Goal: Information Seeking & Learning: Compare options

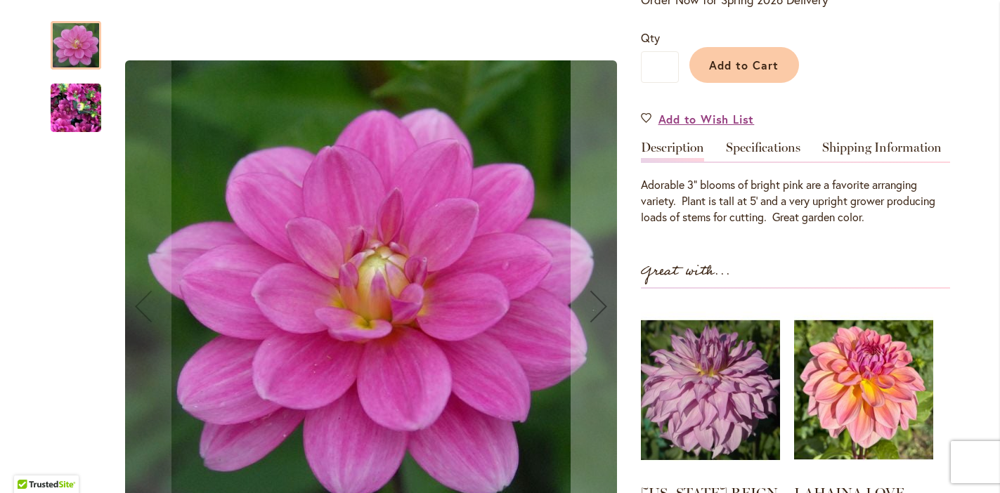
scroll to position [325, 0]
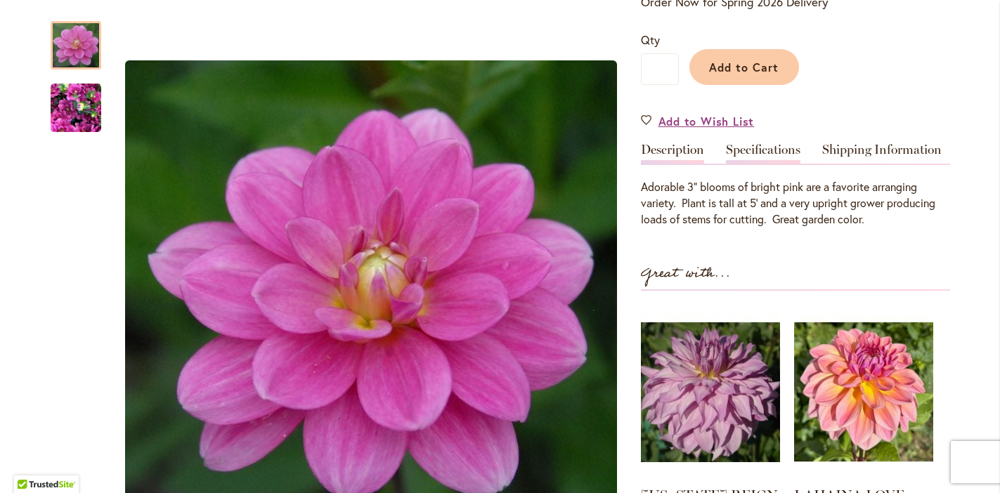
click at [756, 164] on link "Specifications" at bounding box center [763, 153] width 75 height 20
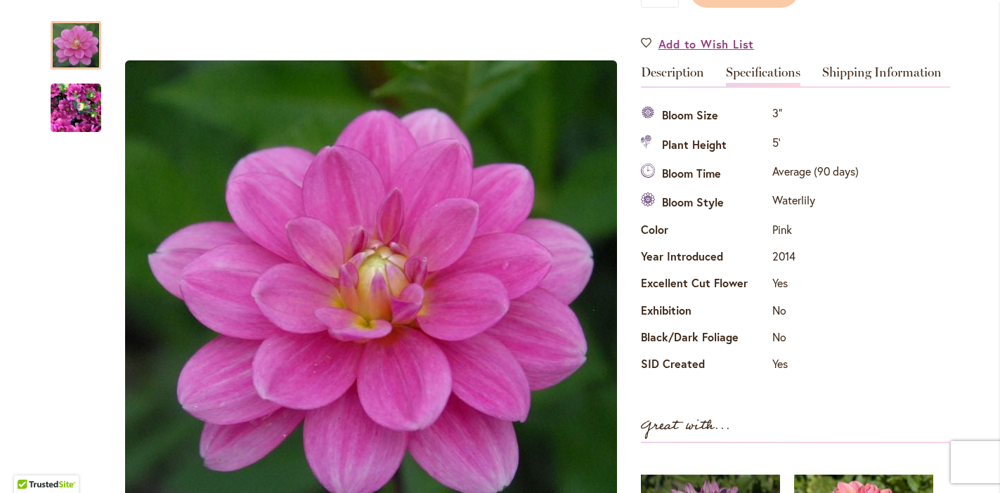
scroll to position [409, 0]
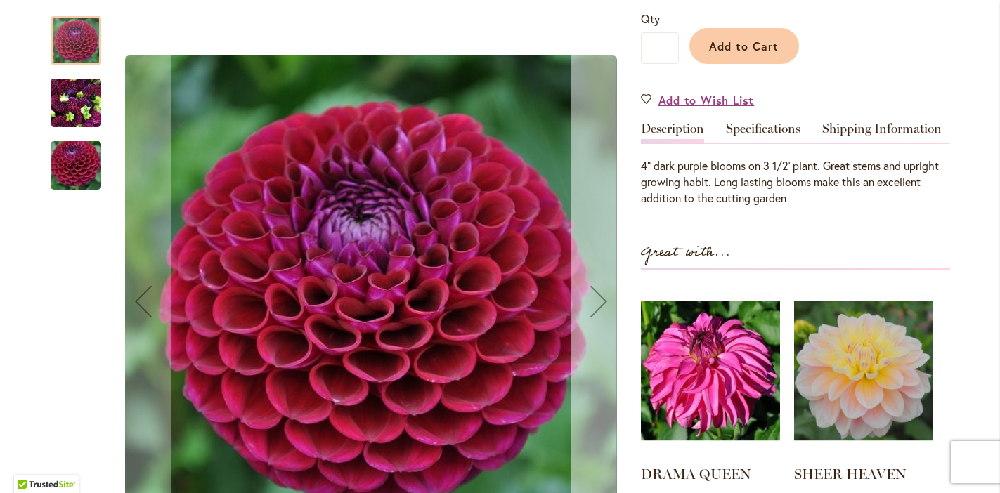
scroll to position [354, 0]
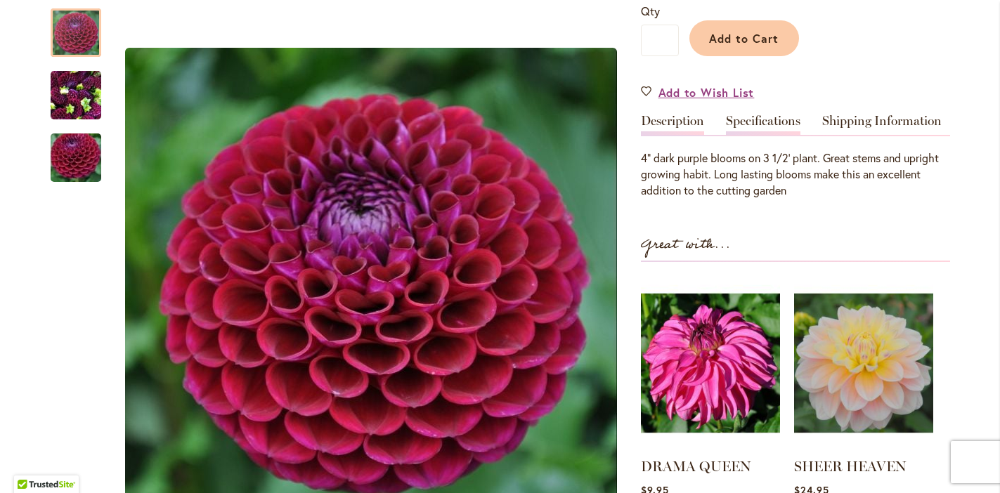
click at [766, 123] on link "Specifications" at bounding box center [763, 125] width 75 height 20
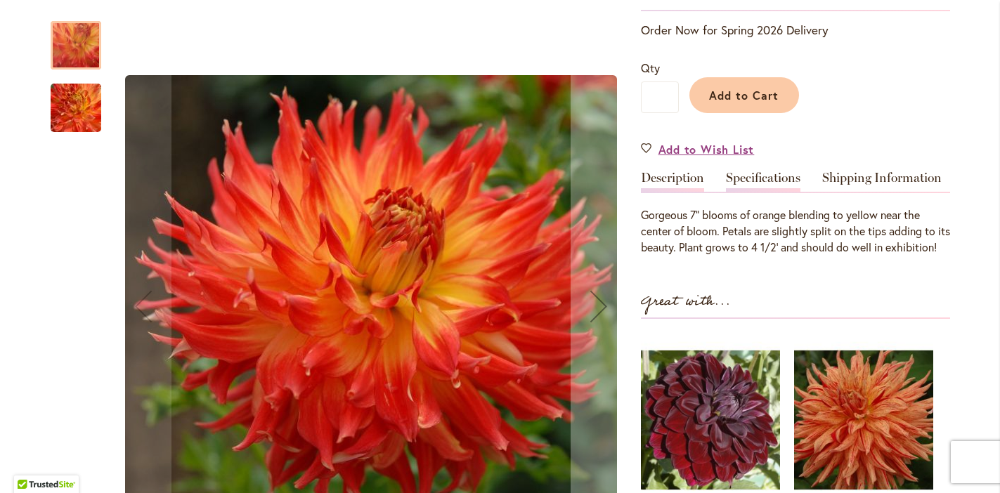
scroll to position [297, 0]
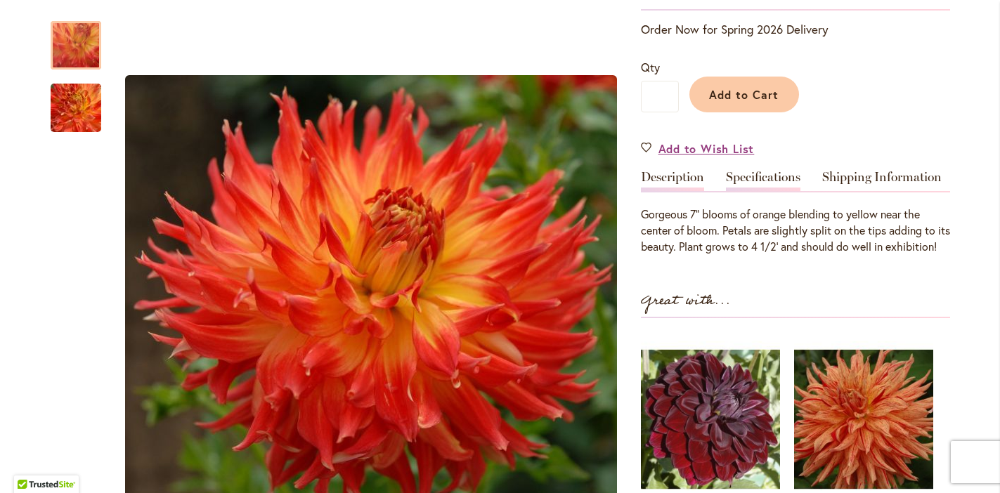
click at [756, 174] on link "Specifications" at bounding box center [763, 181] width 75 height 20
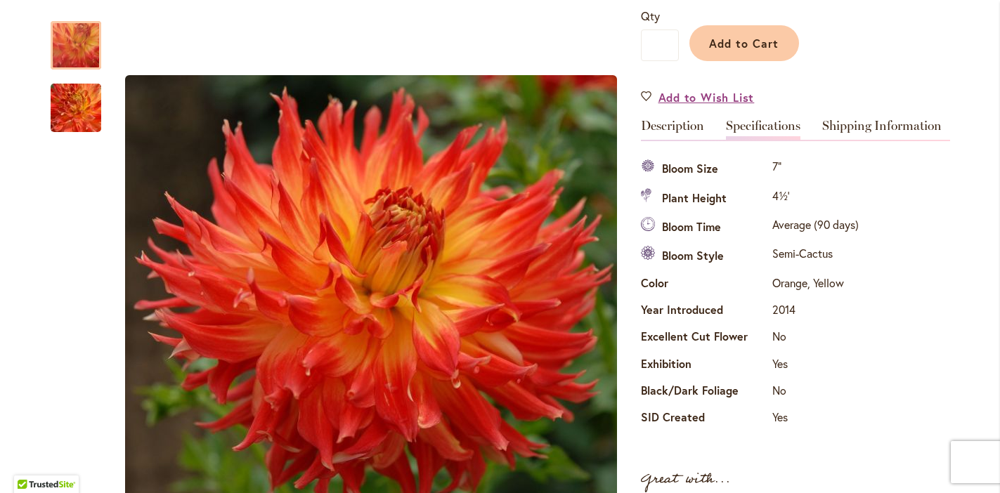
scroll to position [350, 0]
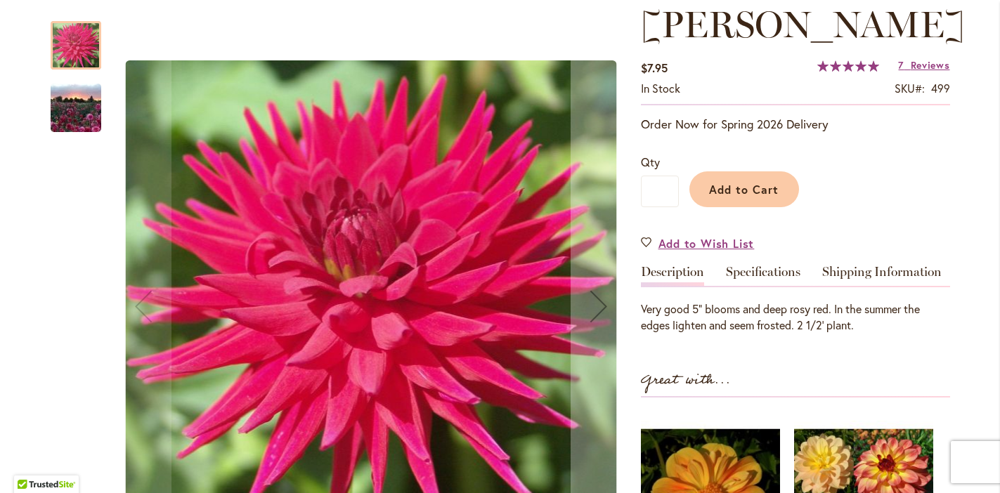
scroll to position [211, 0]
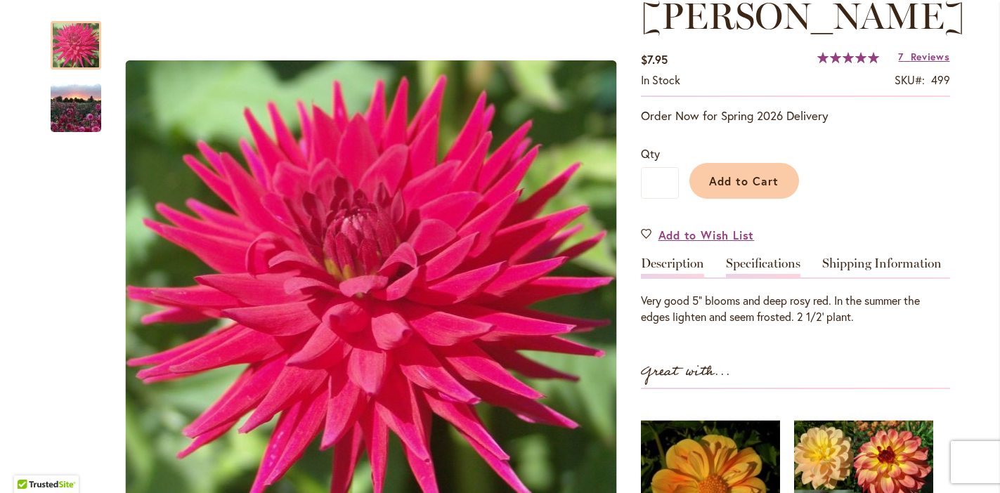
click at [751, 278] on link "Specifications" at bounding box center [763, 267] width 75 height 20
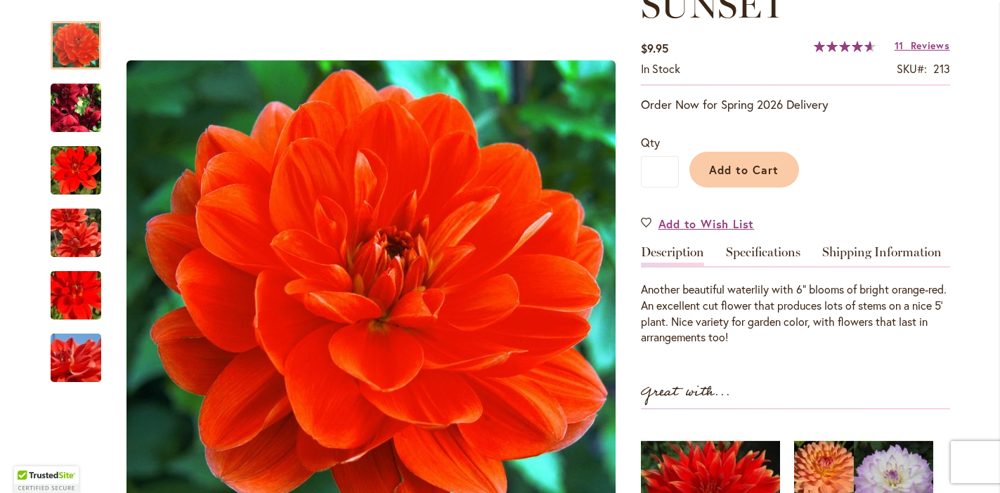
scroll to position [266, 0]
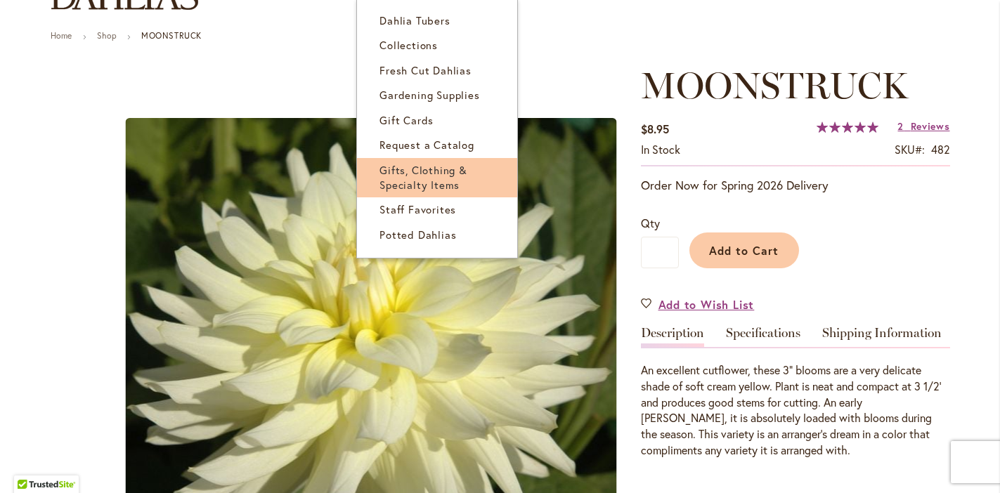
scroll to position [141, 0]
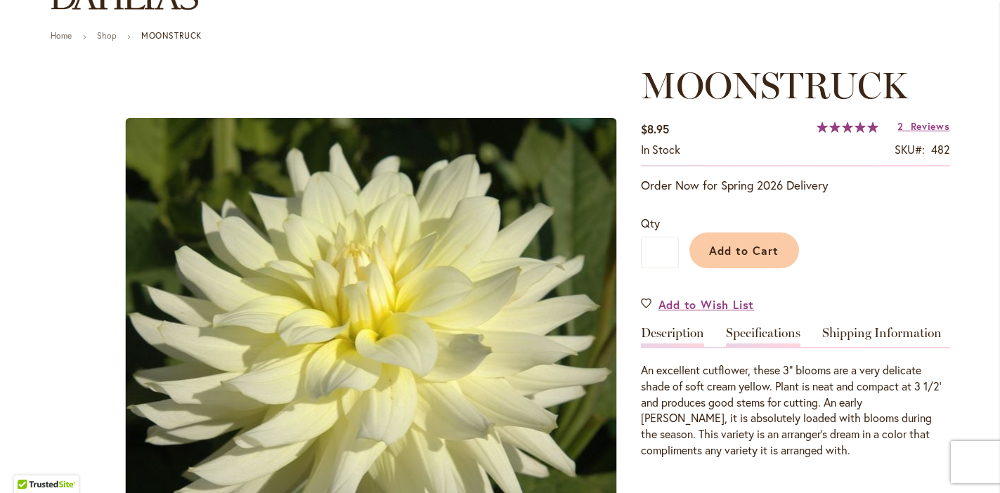
click at [756, 328] on link "Specifications" at bounding box center [763, 337] width 75 height 20
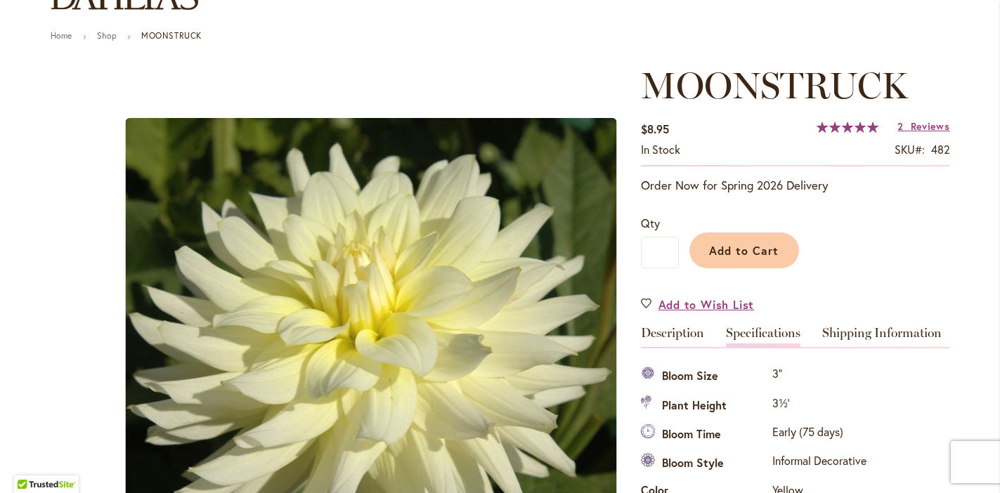
scroll to position [467, 0]
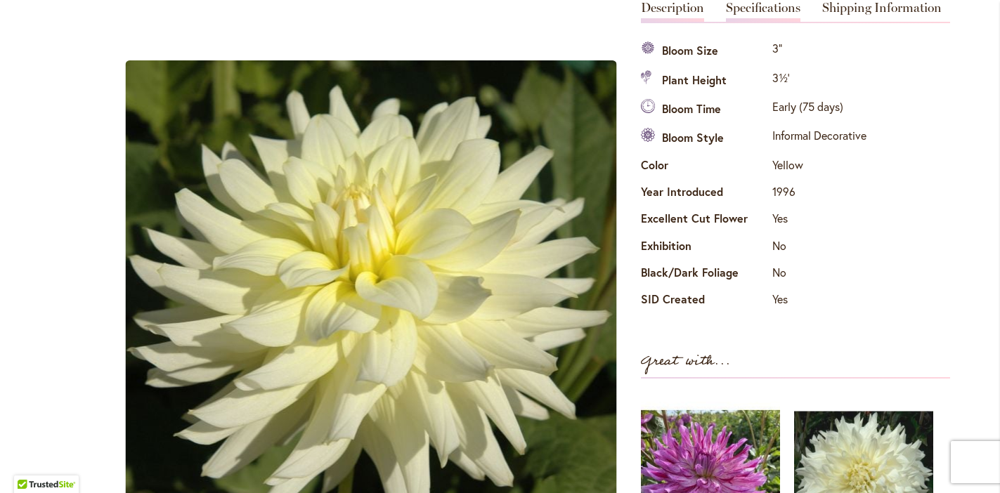
click at [680, 11] on link "Description" at bounding box center [672, 11] width 63 height 20
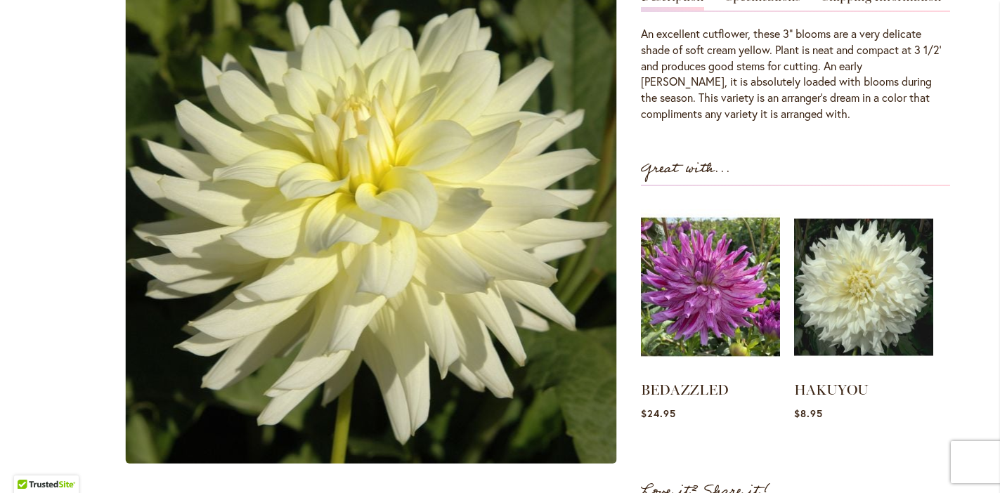
scroll to position [0, 0]
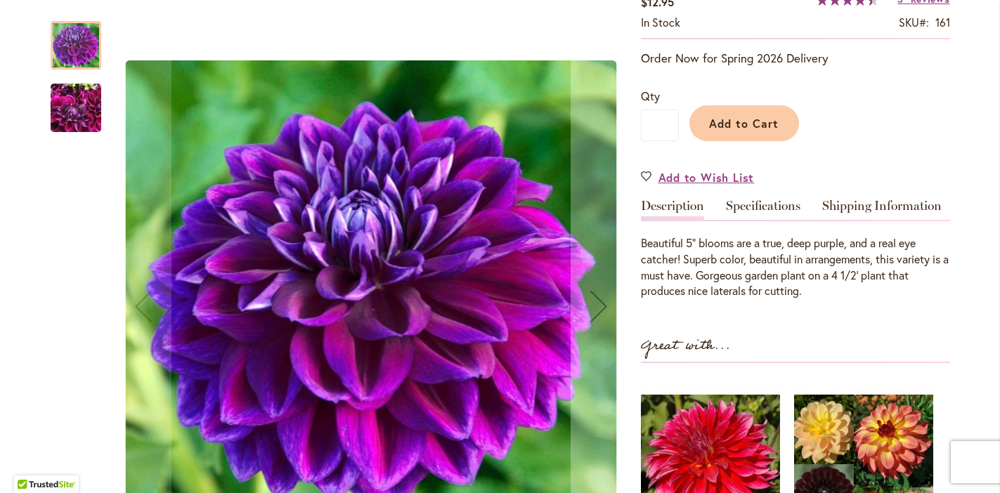
scroll to position [269, 0]
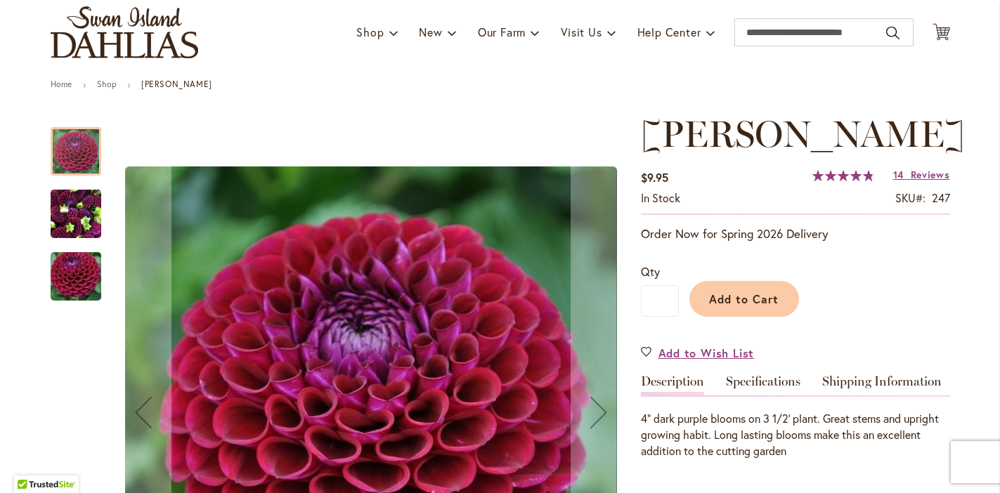
scroll to position [91, 0]
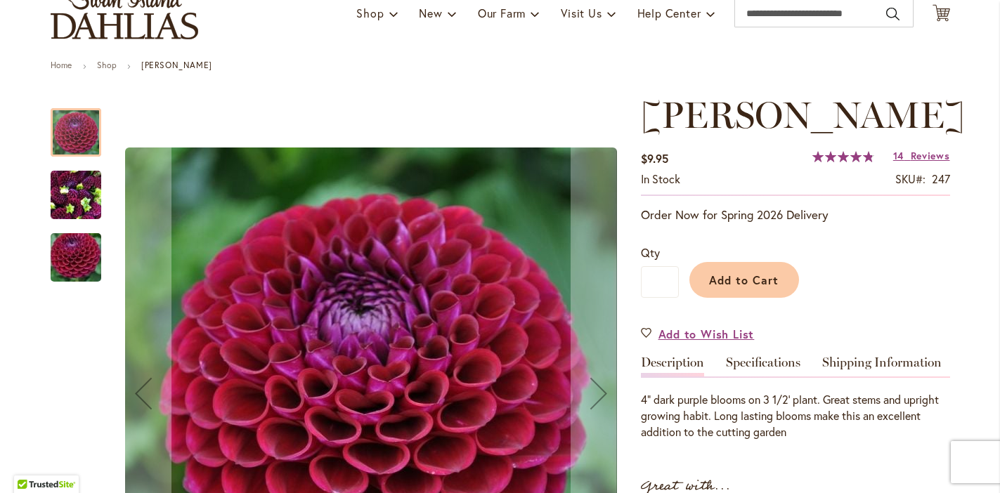
scroll to position [116, 0]
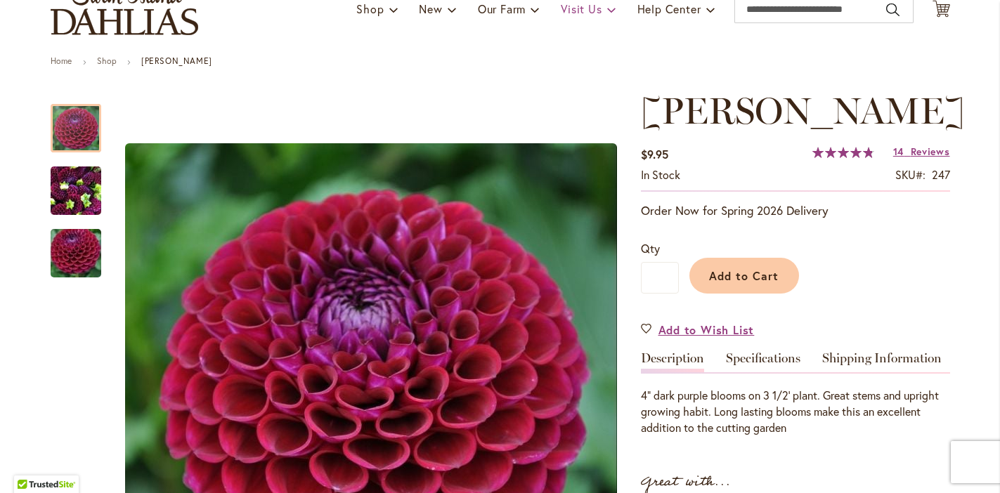
click at [751, 358] on link "Specifications" at bounding box center [763, 362] width 75 height 20
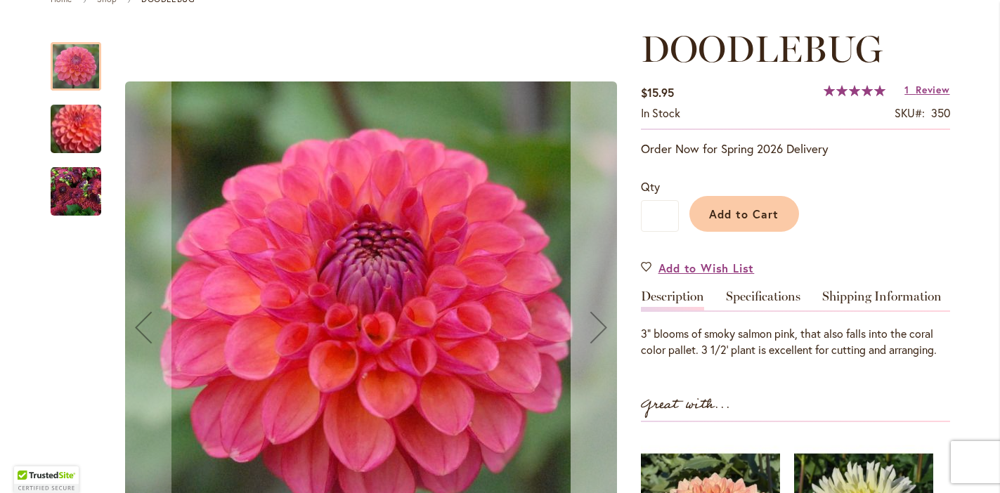
scroll to position [181, 0]
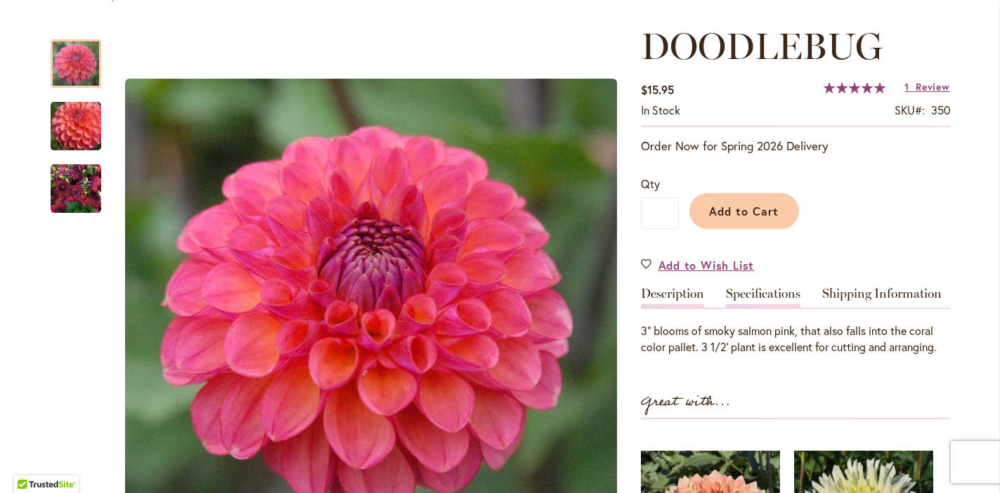
click at [749, 296] on link "Specifications" at bounding box center [763, 298] width 75 height 20
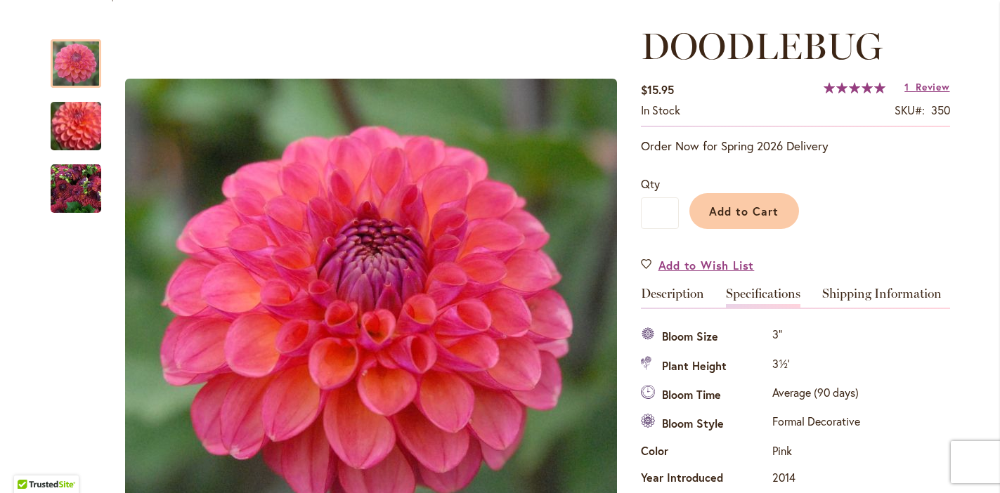
scroll to position [467, 0]
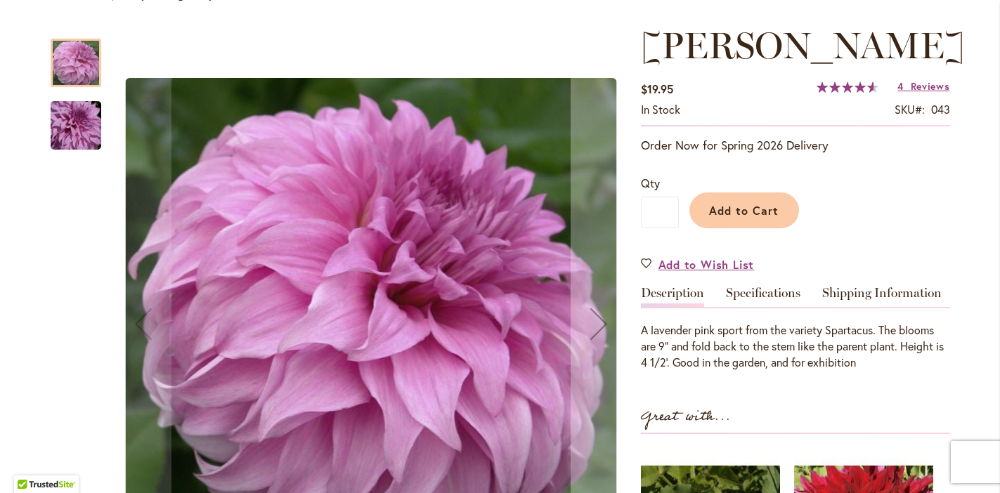
scroll to position [182, 0]
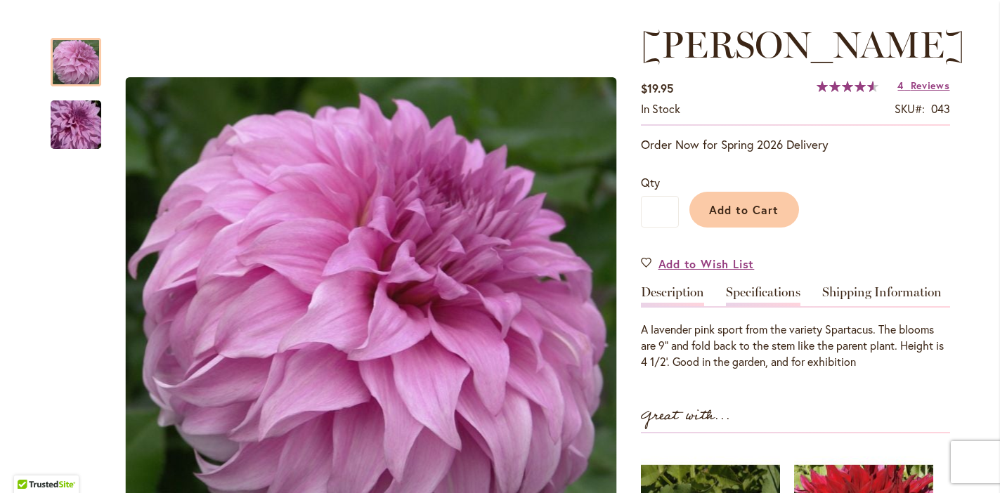
click at [759, 290] on link "Specifications" at bounding box center [763, 296] width 75 height 20
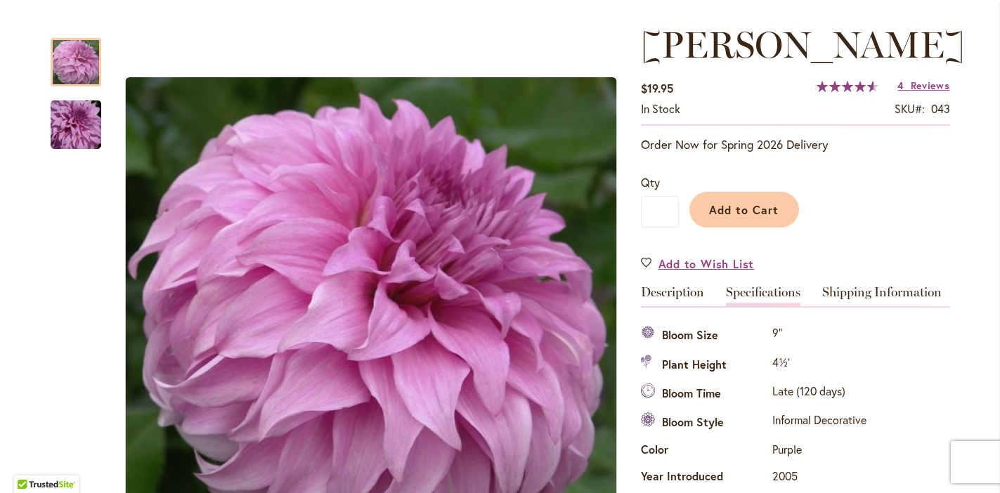
scroll to position [467, 0]
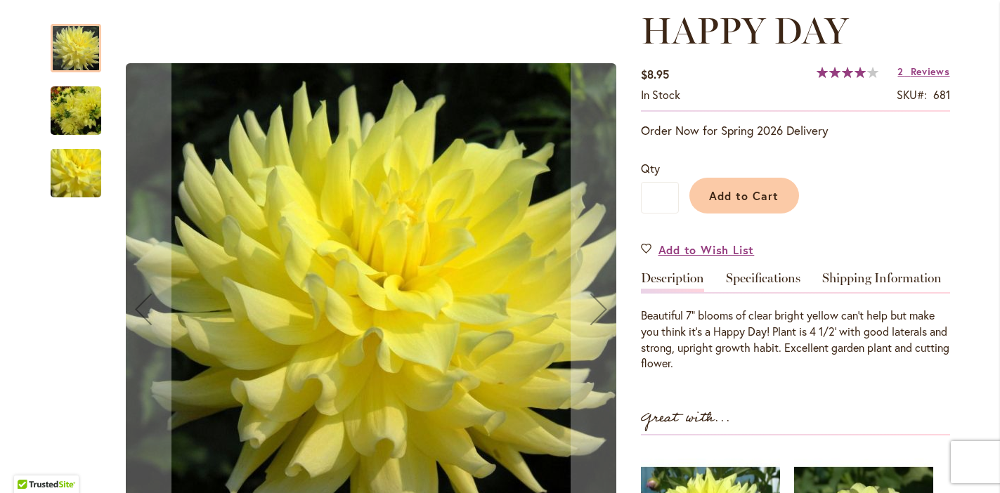
scroll to position [203, 0]
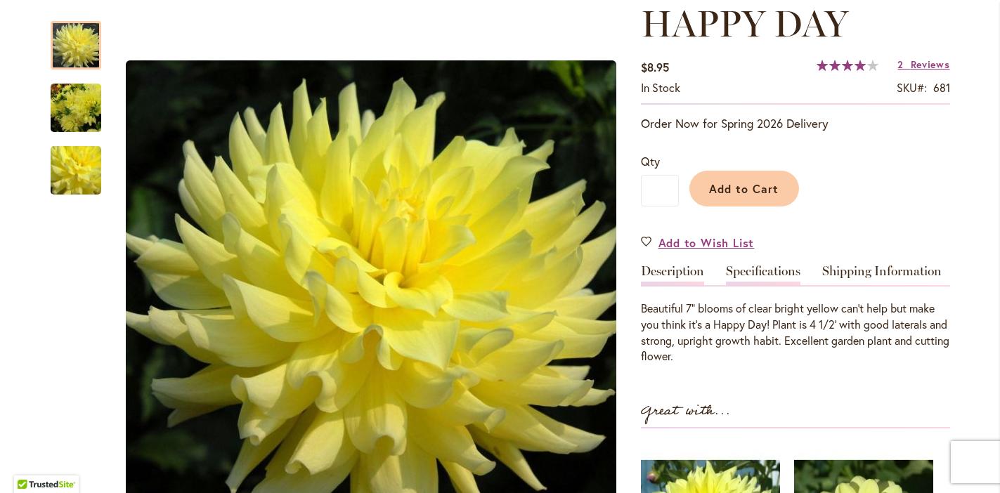
click at [770, 273] on link "Specifications" at bounding box center [763, 275] width 75 height 20
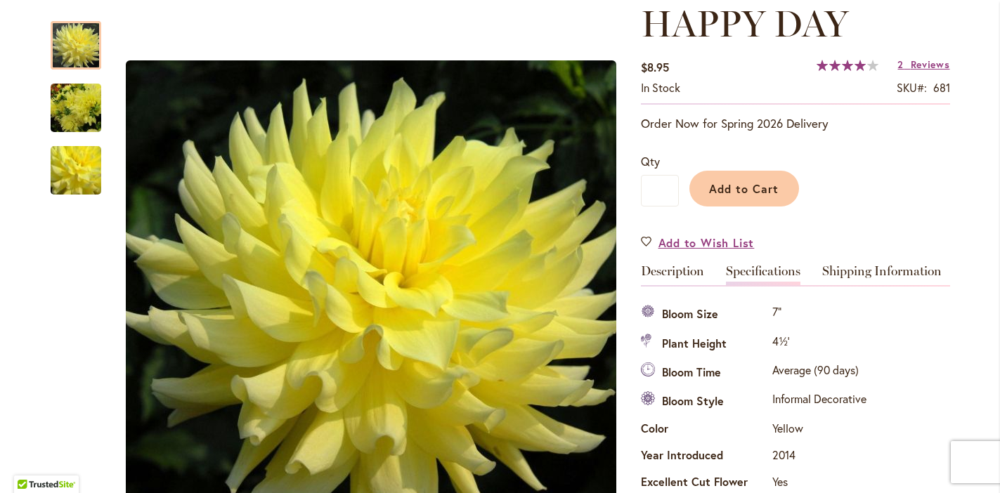
scroll to position [467, 0]
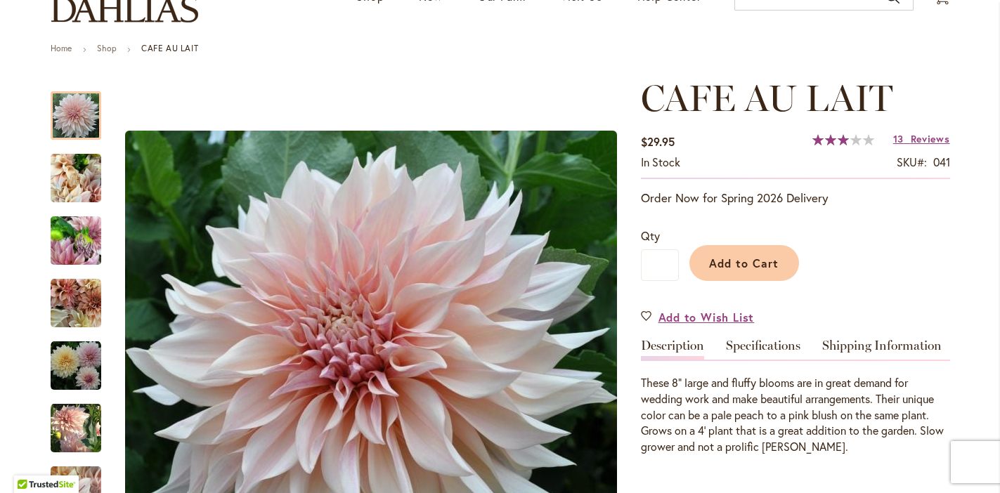
scroll to position [255, 0]
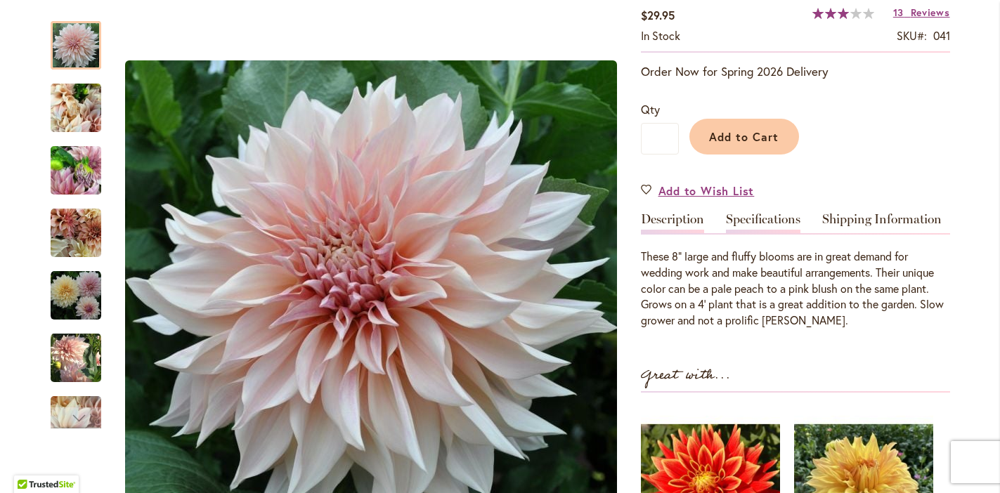
click at [773, 215] on link "Specifications" at bounding box center [763, 223] width 75 height 20
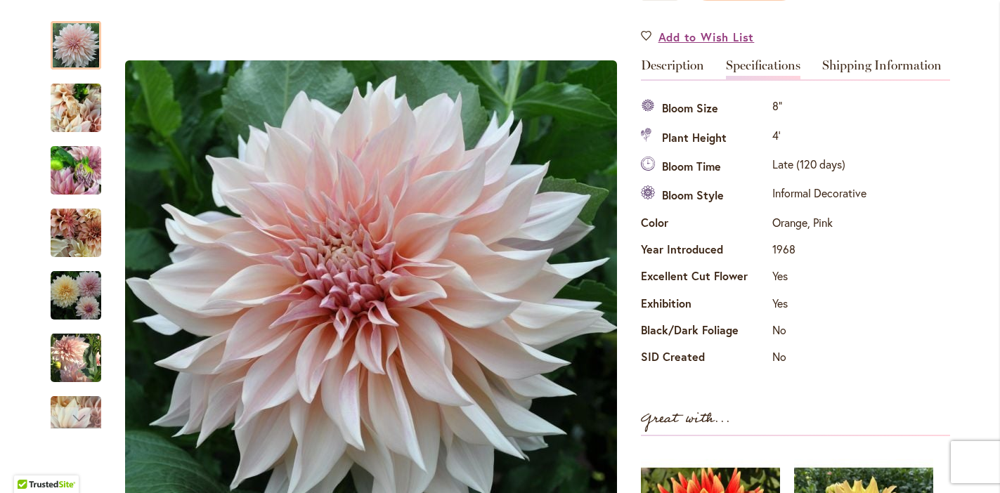
scroll to position [406, 0]
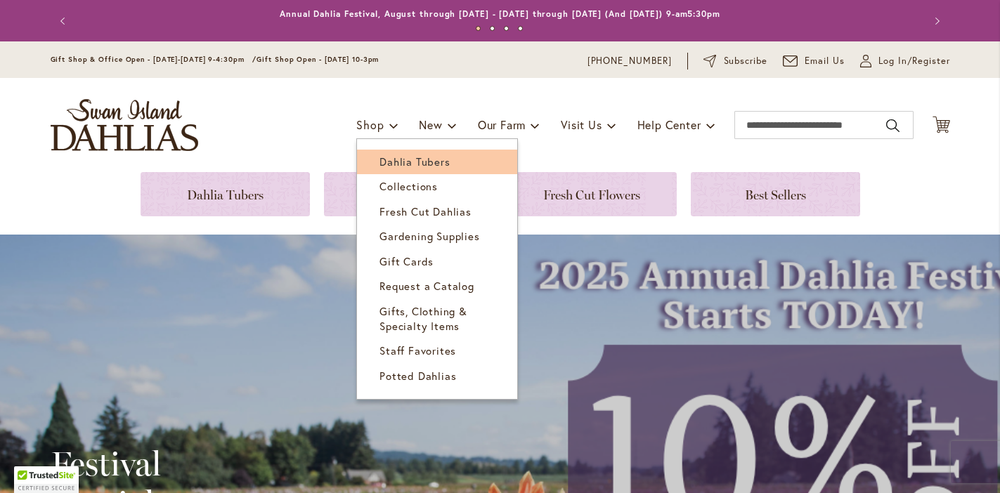
click at [380, 159] on span "Dahlia Tubers" at bounding box center [415, 162] width 70 height 14
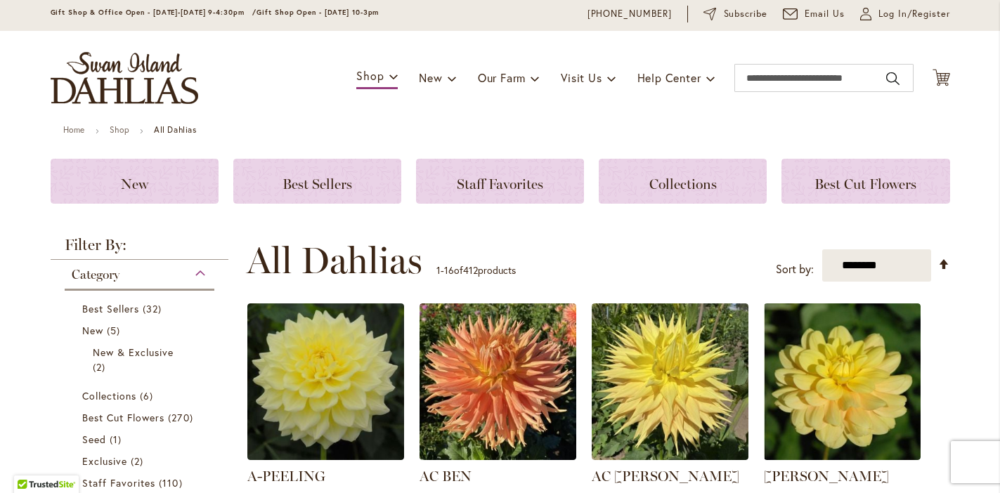
scroll to position [43, 0]
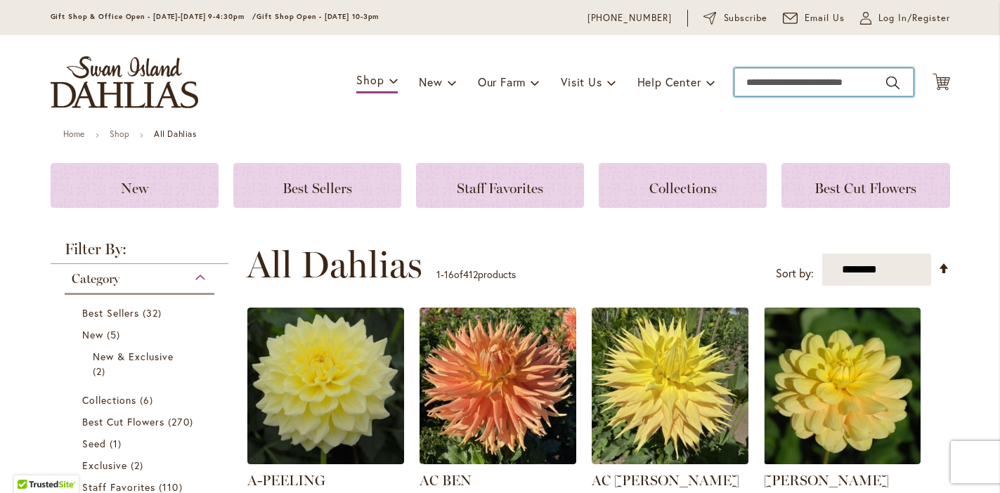
click at [788, 79] on input "Search" at bounding box center [824, 82] width 179 height 28
type input "**********"
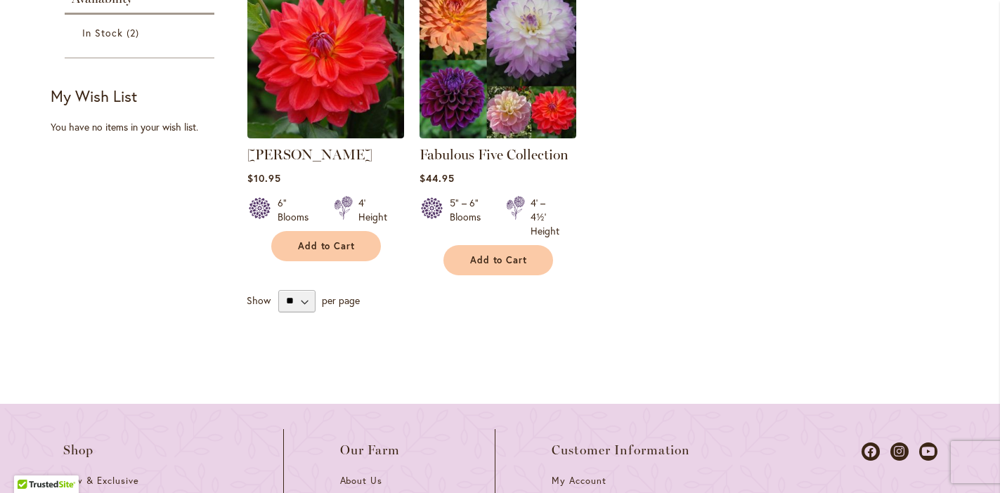
scroll to position [458, 0]
click at [314, 149] on link "COOPER BLAINE" at bounding box center [309, 154] width 125 height 17
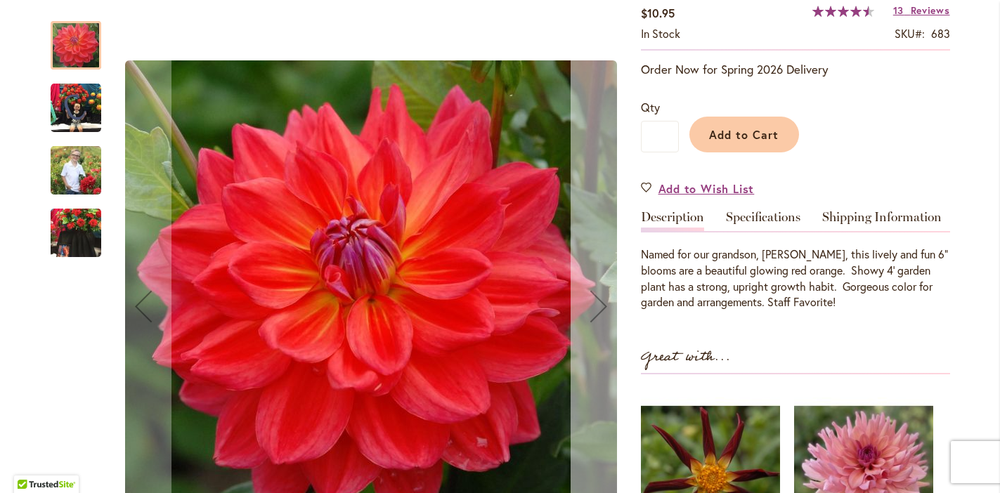
scroll to position [270, 0]
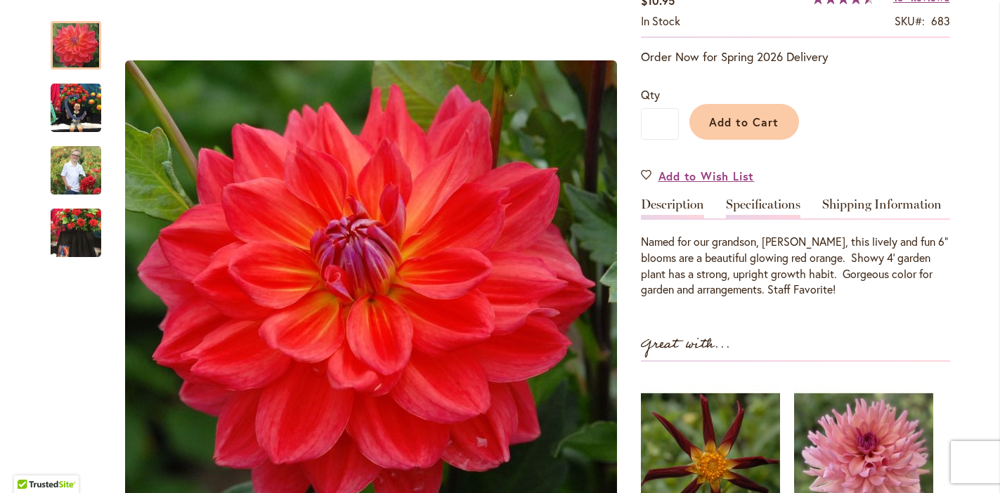
click at [762, 204] on link "Specifications" at bounding box center [763, 208] width 75 height 20
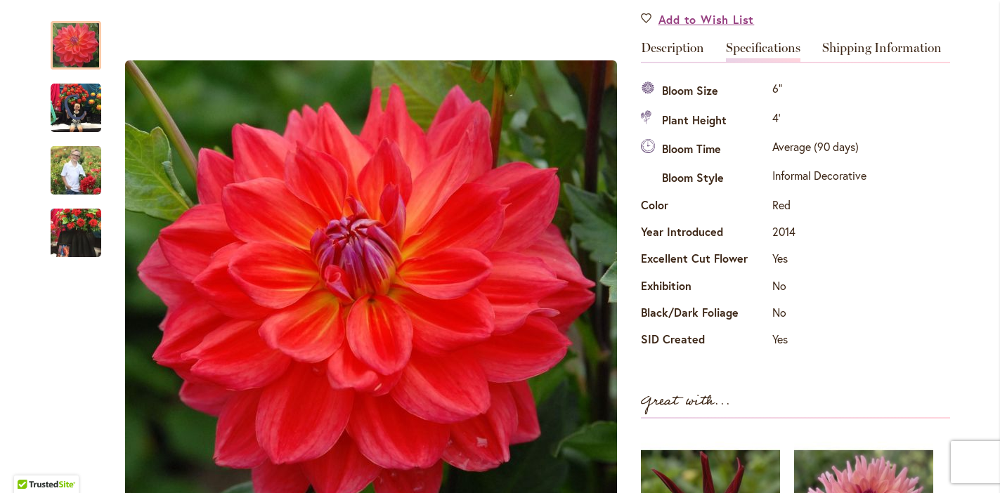
scroll to position [425, 0]
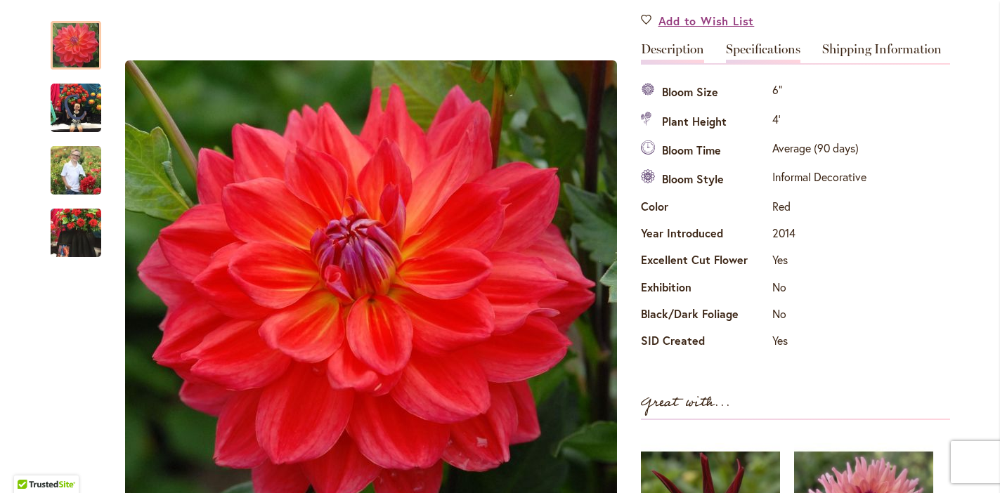
click at [676, 44] on link "Description" at bounding box center [672, 53] width 63 height 20
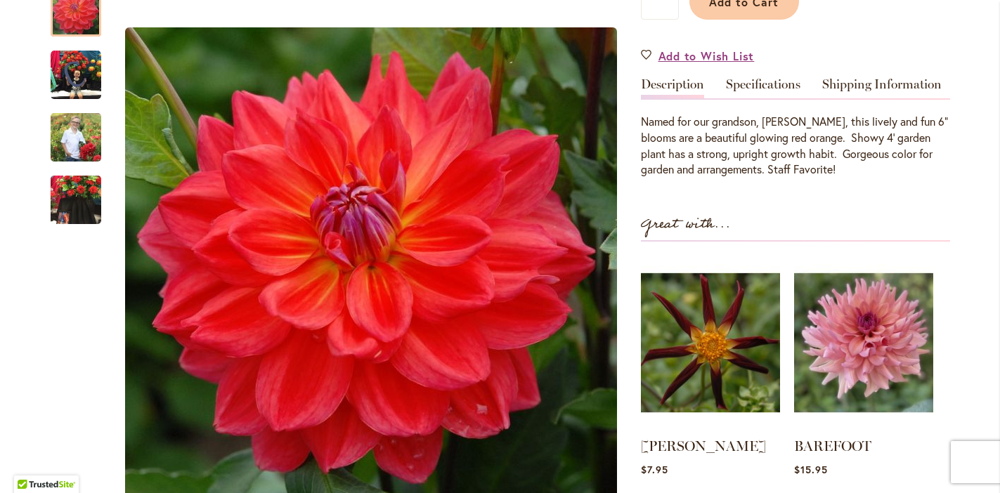
scroll to position [382, 0]
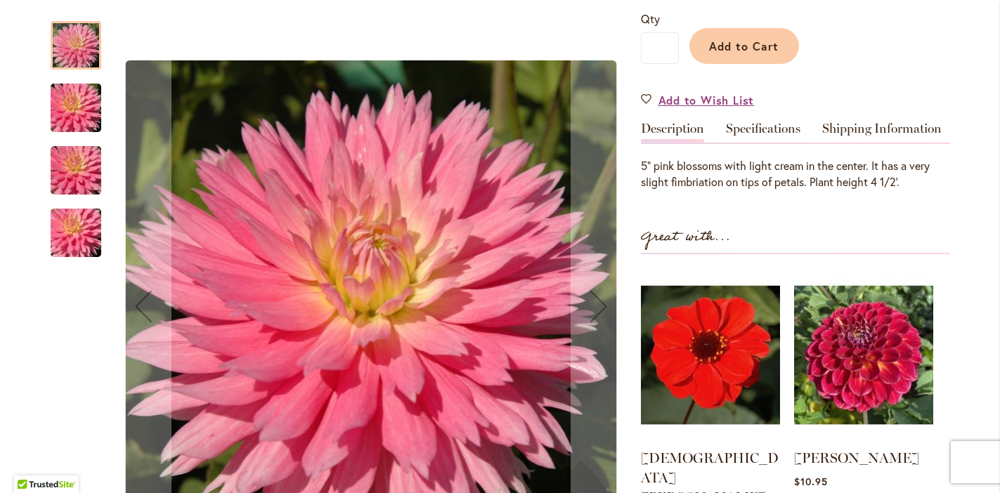
scroll to position [389, 0]
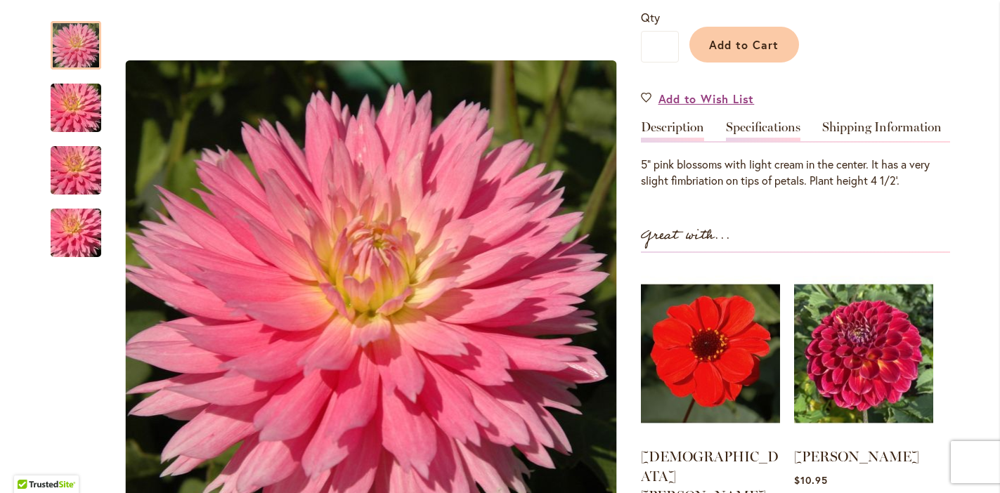
click at [756, 121] on link "Specifications" at bounding box center [763, 131] width 75 height 20
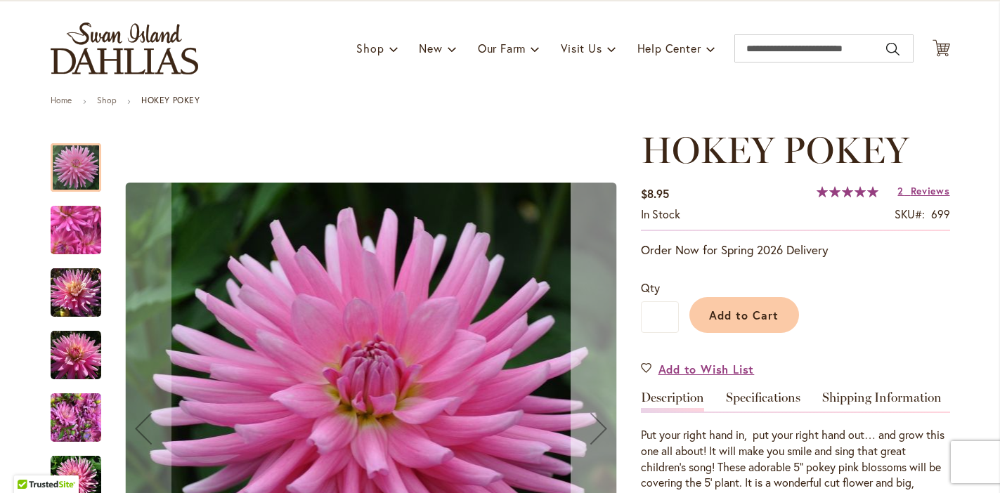
scroll to position [78, 0]
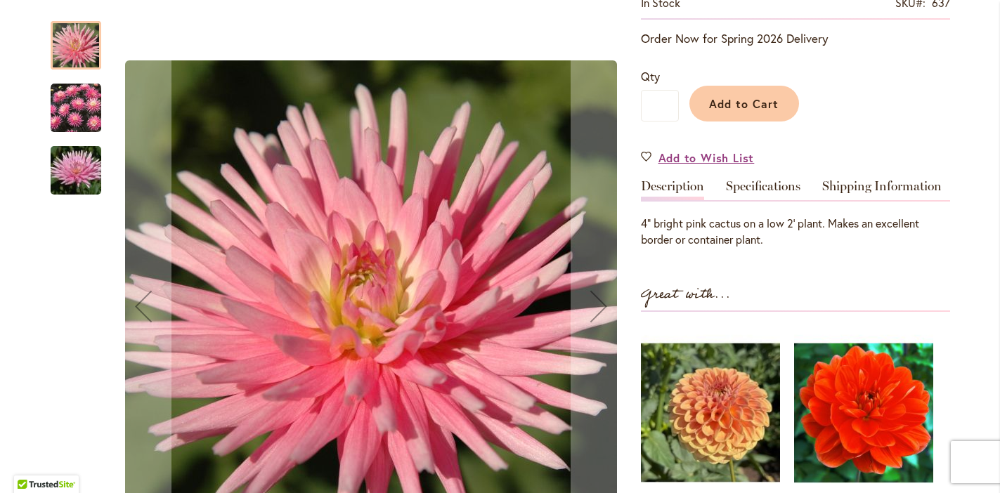
scroll to position [289, 0]
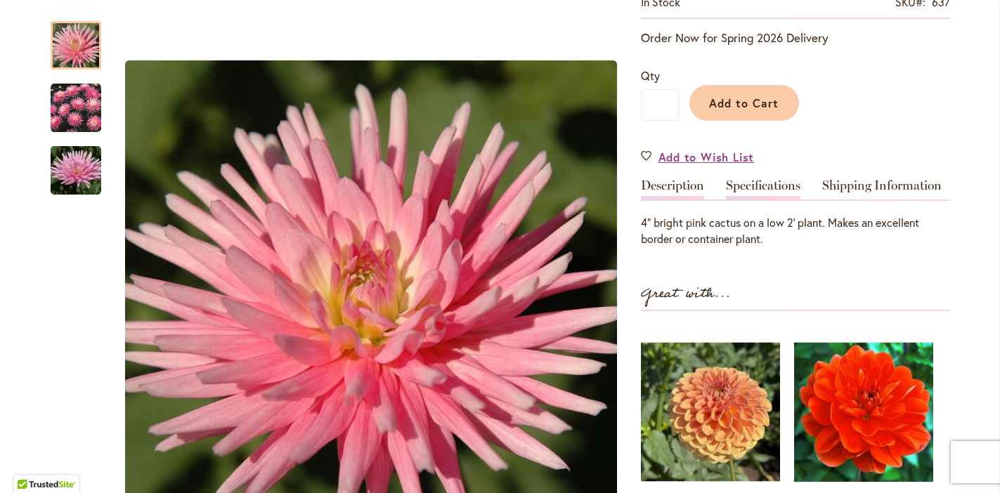
click at [747, 179] on link "Specifications" at bounding box center [763, 189] width 75 height 20
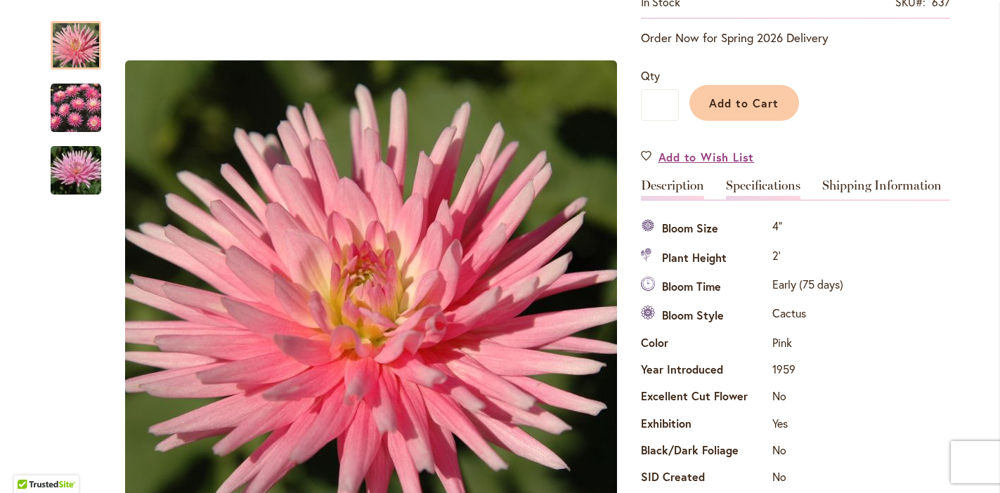
click at [677, 186] on link "Description" at bounding box center [672, 189] width 63 height 20
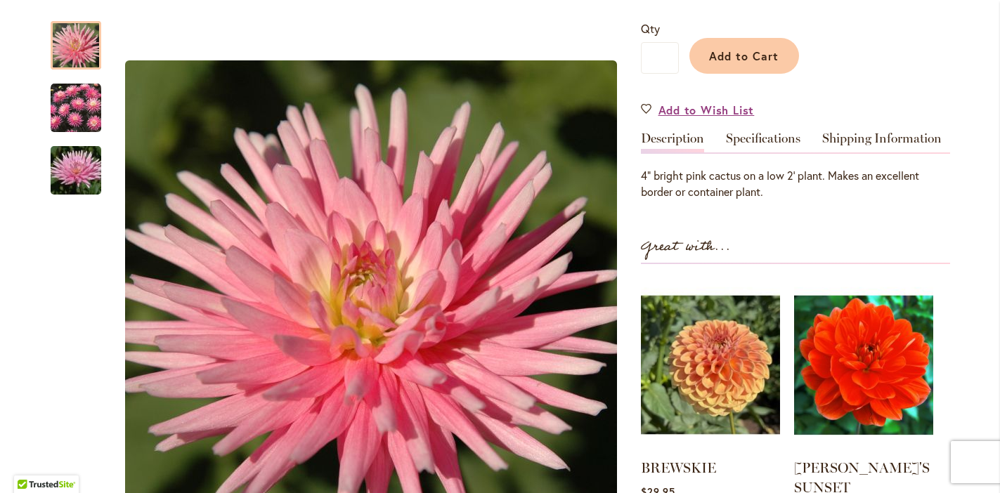
scroll to position [327, 0]
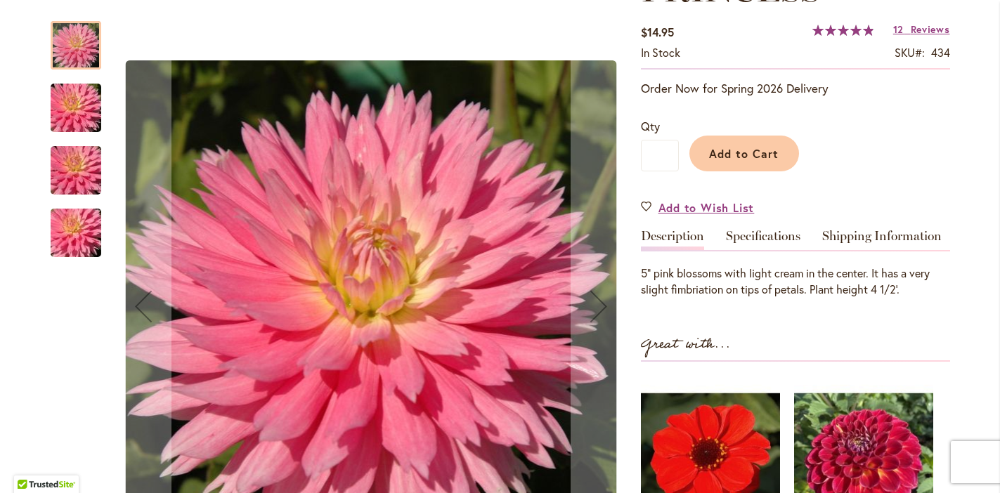
scroll to position [281, 0]
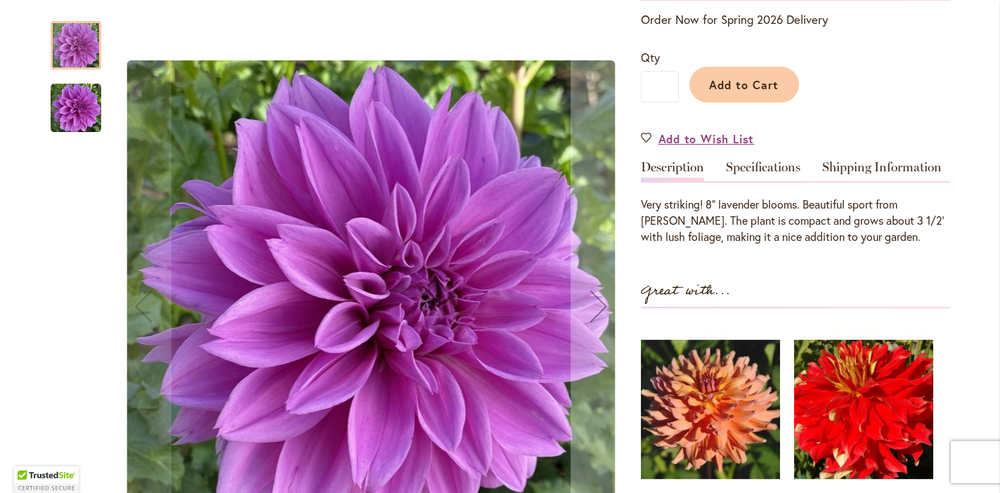
scroll to position [309, 0]
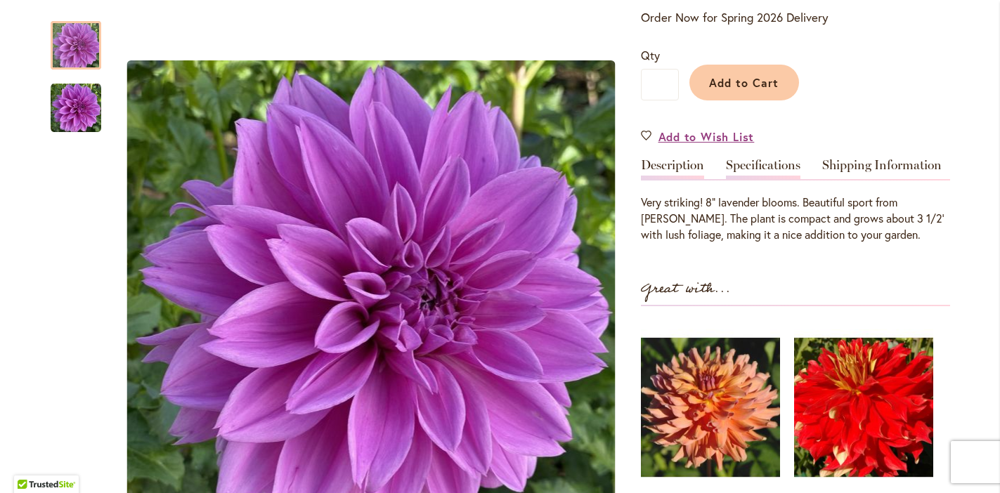
click at [757, 164] on link "Specifications" at bounding box center [763, 169] width 75 height 20
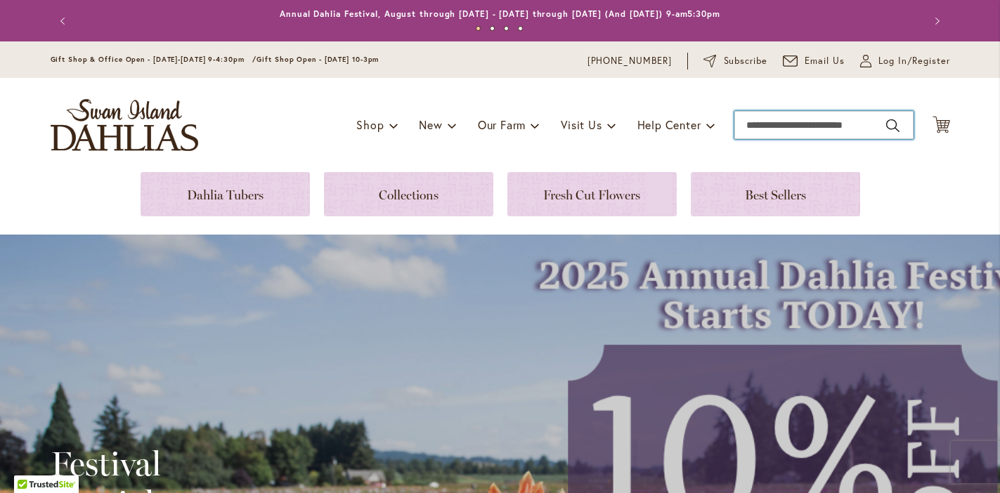
click at [768, 127] on input "Search" at bounding box center [824, 125] width 179 height 28
type input "**********"
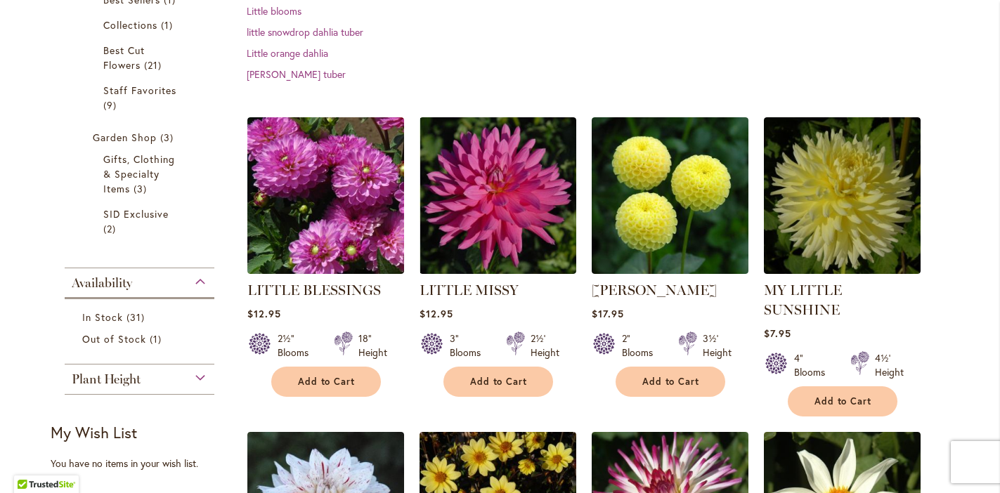
scroll to position [330, 0]
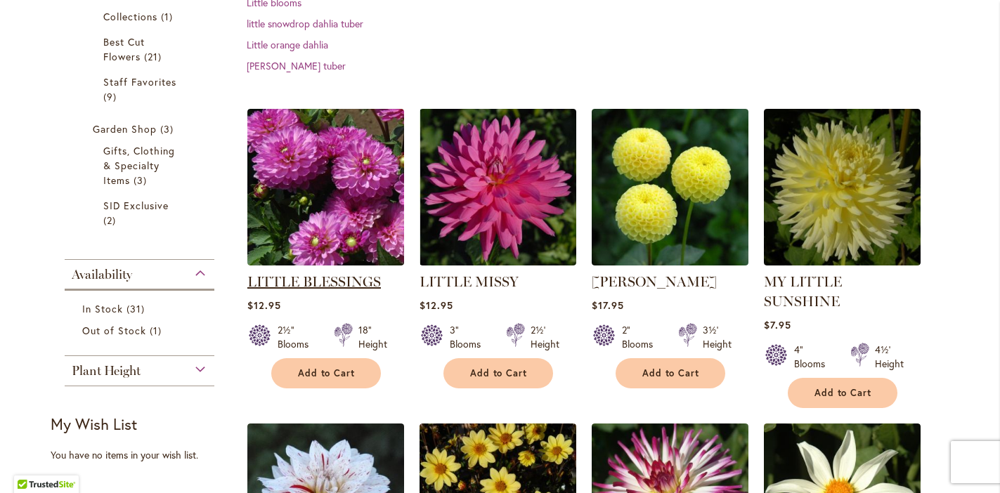
click at [347, 274] on link "LITTLE BLESSINGS" at bounding box center [314, 281] width 134 height 17
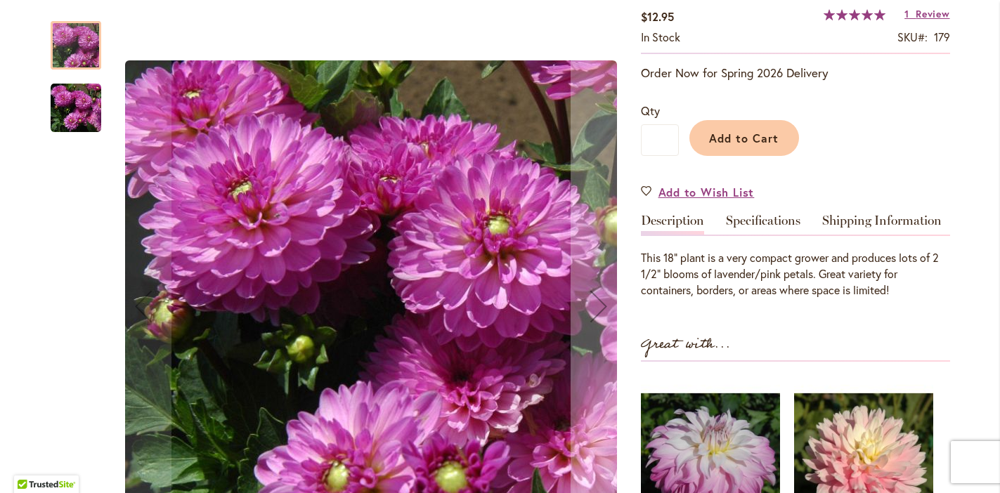
scroll to position [303, 0]
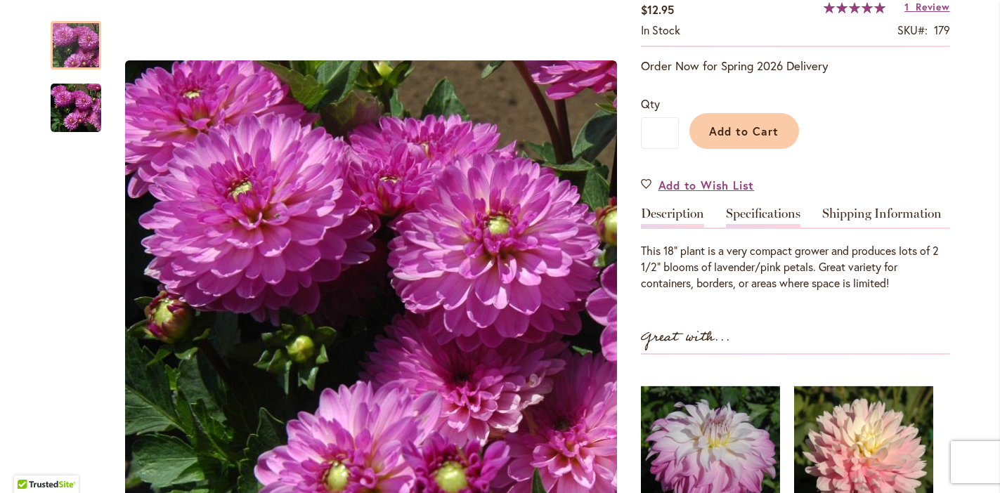
click at [757, 207] on link "Specifications" at bounding box center [763, 217] width 75 height 20
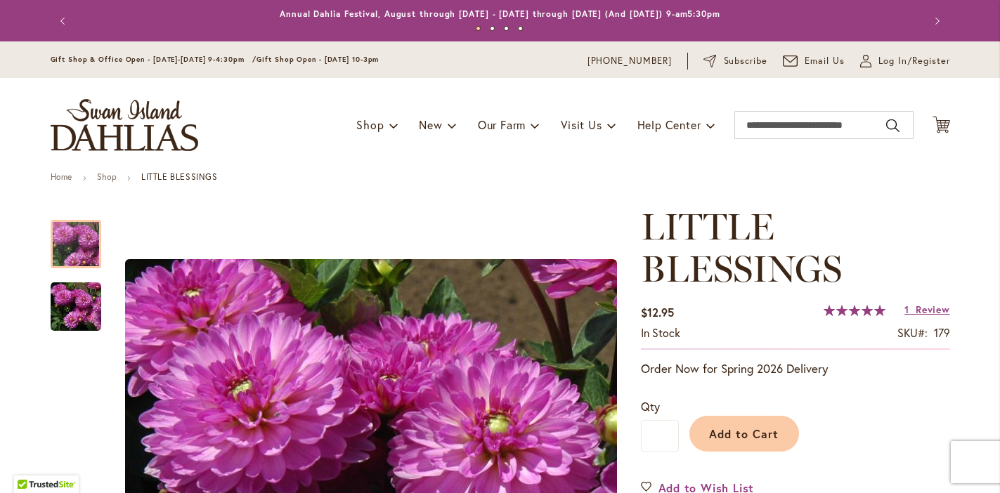
scroll to position [0, 0]
click at [774, 125] on input "Search" at bounding box center [824, 125] width 179 height 28
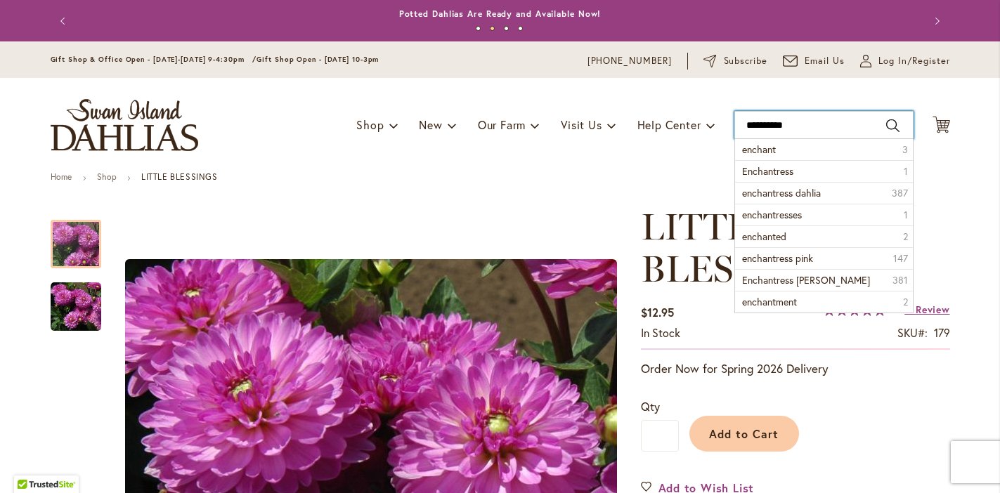
type input "**********"
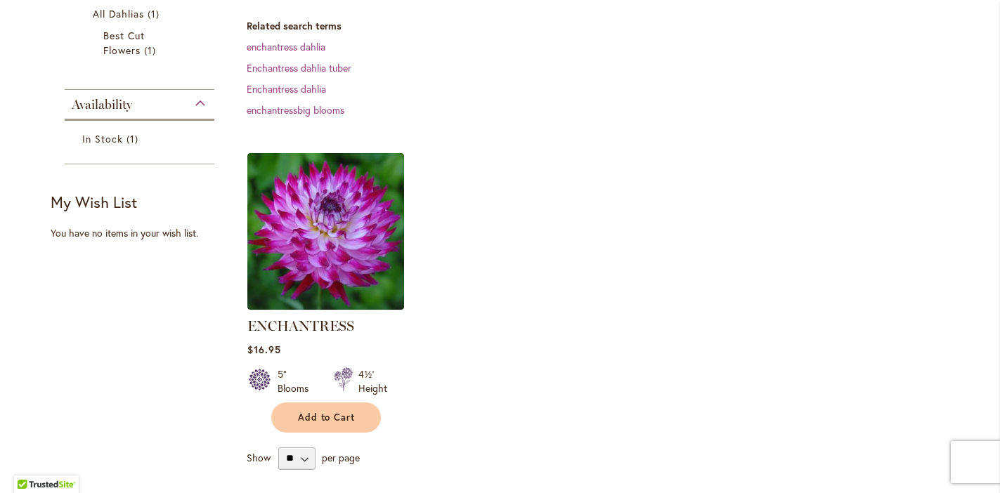
scroll to position [287, 0]
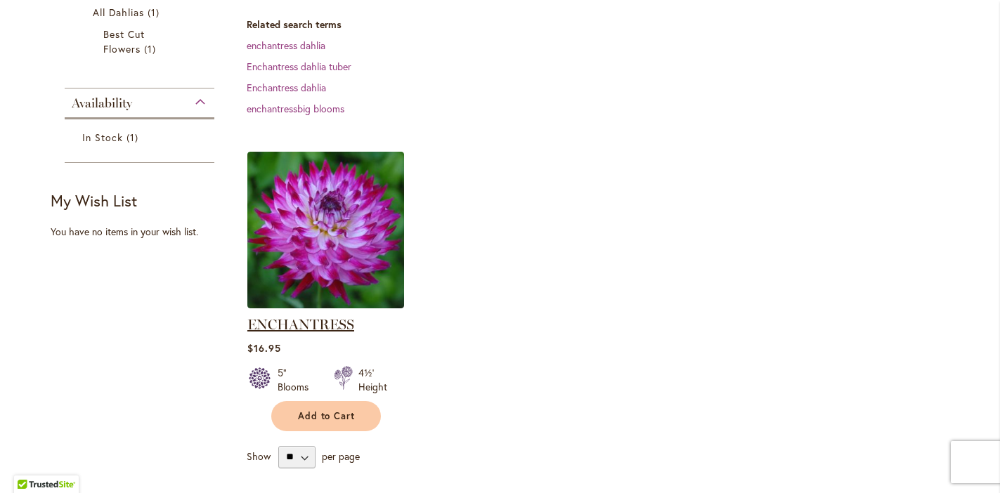
click at [314, 326] on link "ENCHANTRESS" at bounding box center [300, 324] width 107 height 17
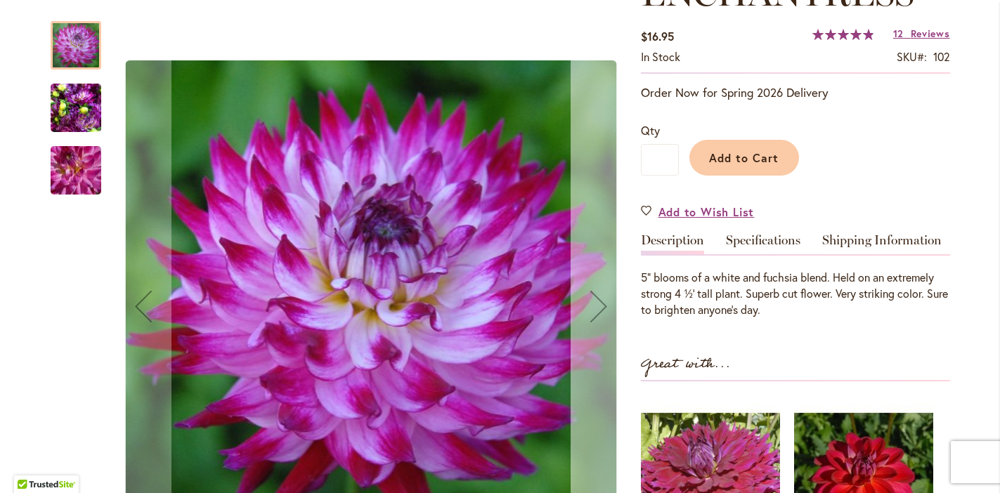
scroll to position [236, 0]
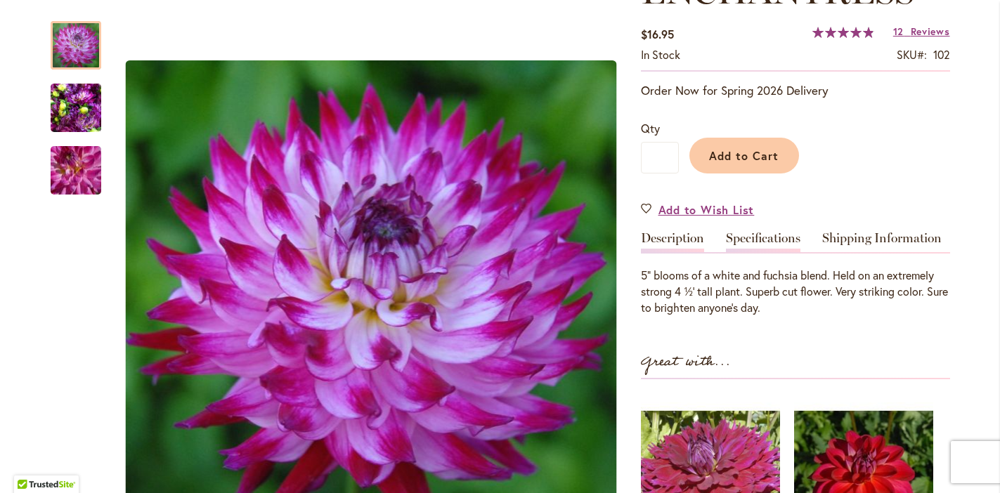
click at [776, 232] on link "Specifications" at bounding box center [763, 242] width 75 height 20
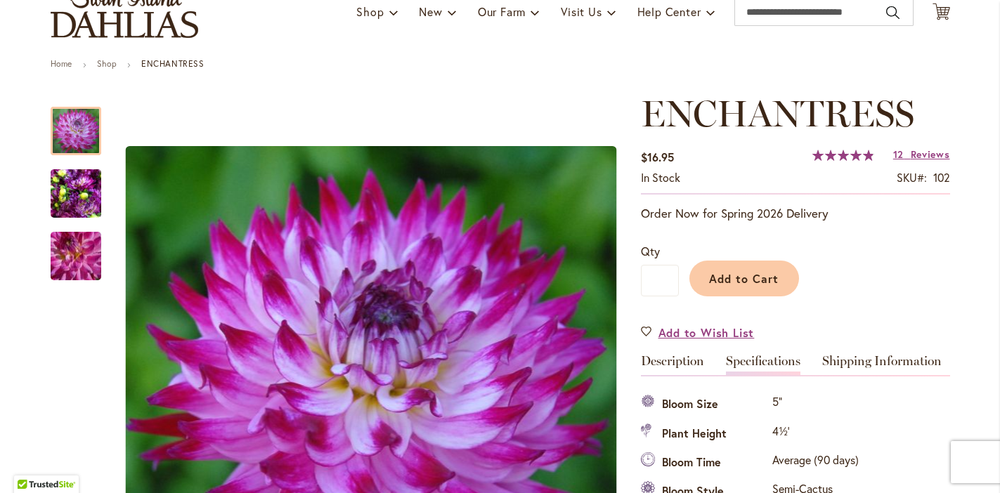
scroll to position [75, 0]
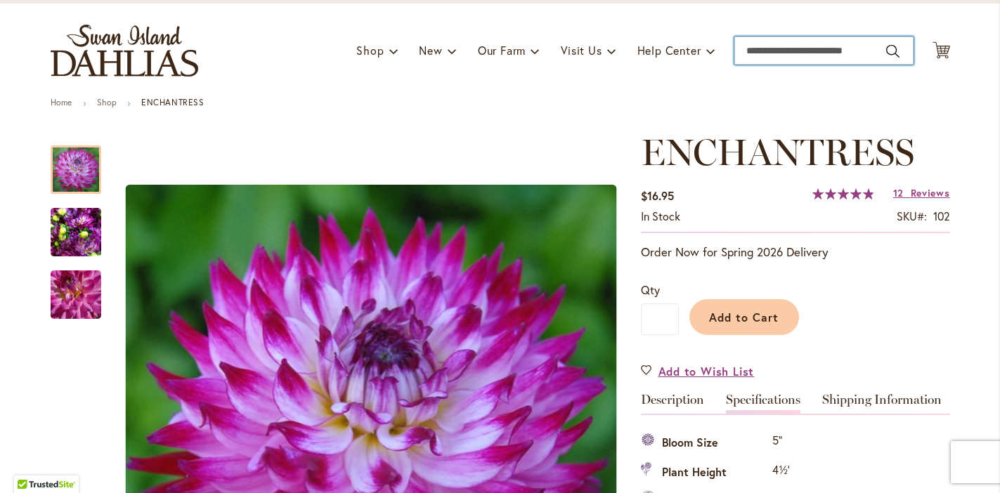
click at [779, 48] on input "Search" at bounding box center [824, 51] width 179 height 28
type input "****"
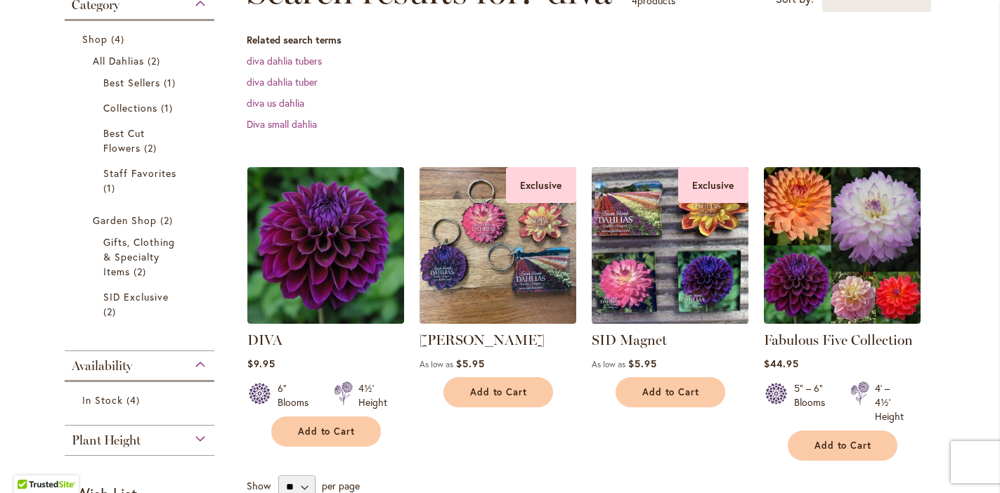
scroll to position [240, 0]
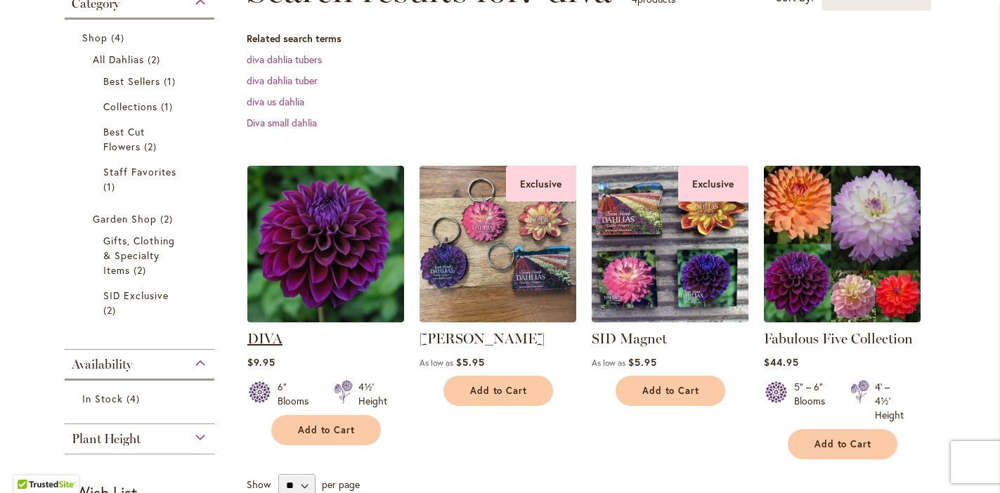
click at [266, 330] on link "DIVA" at bounding box center [264, 338] width 35 height 17
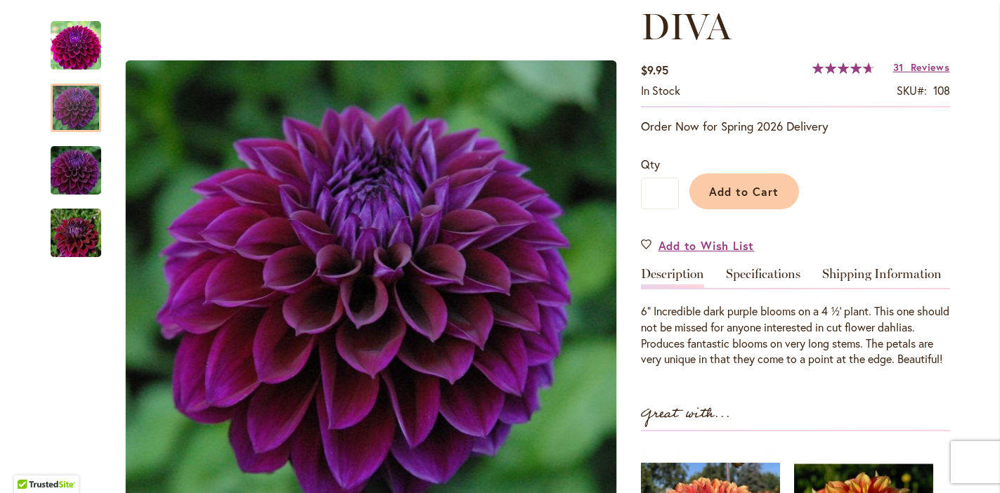
scroll to position [198, 0]
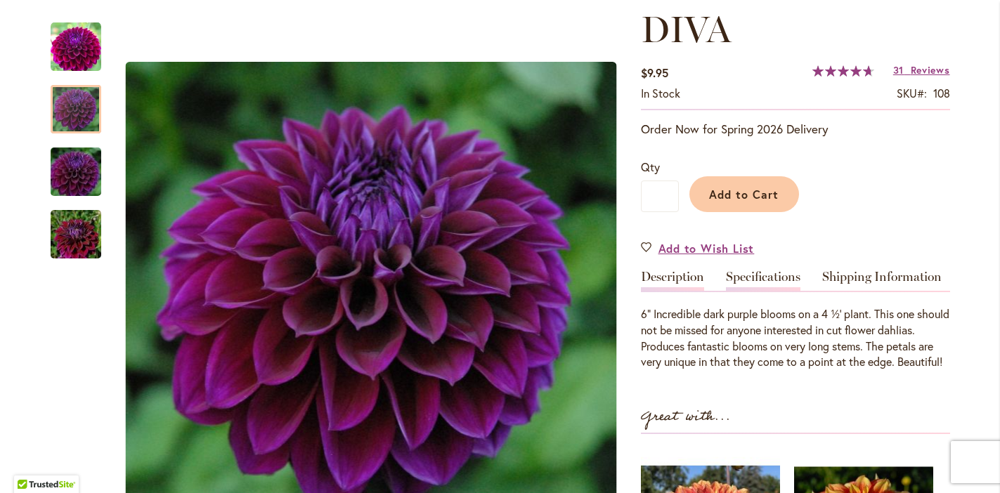
click at [738, 277] on link "Specifications" at bounding box center [763, 281] width 75 height 20
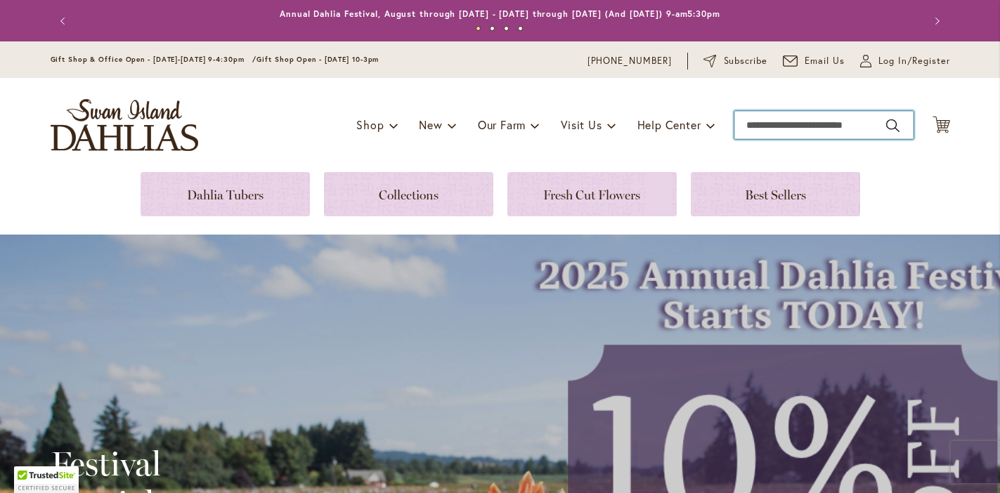
click at [776, 112] on input "Search" at bounding box center [824, 125] width 179 height 28
type input "**********"
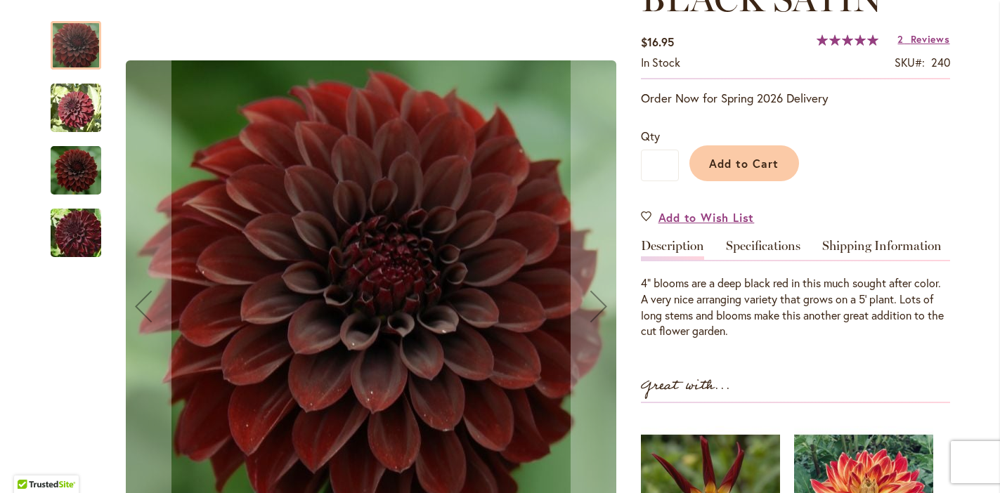
scroll to position [233, 0]
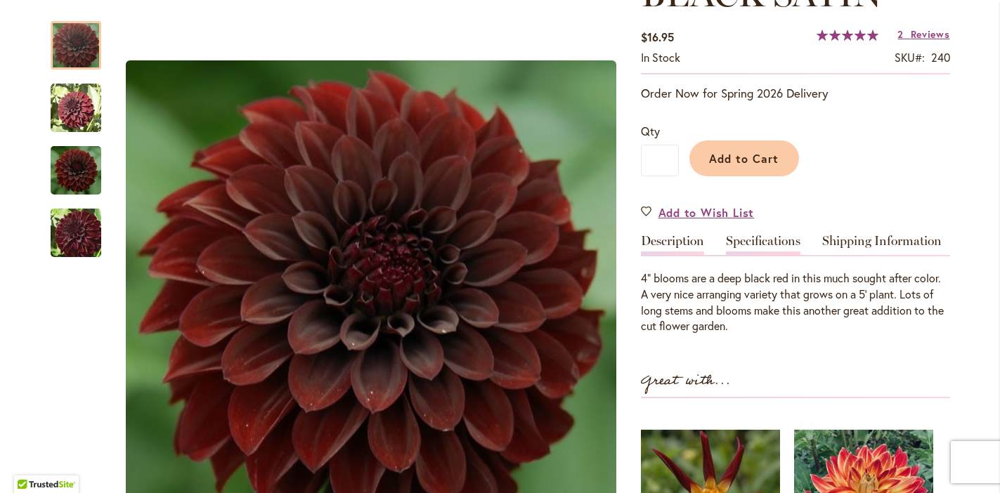
click at [754, 238] on link "Specifications" at bounding box center [763, 245] width 75 height 20
